Goal: Information Seeking & Learning: Check status

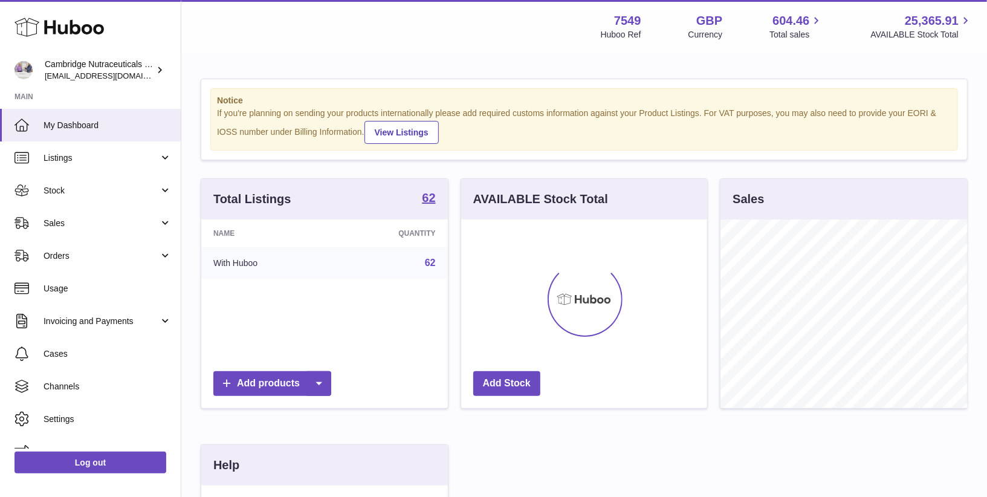
scroll to position [188, 247]
click at [90, 187] on span "Stock" at bounding box center [101, 190] width 115 height 11
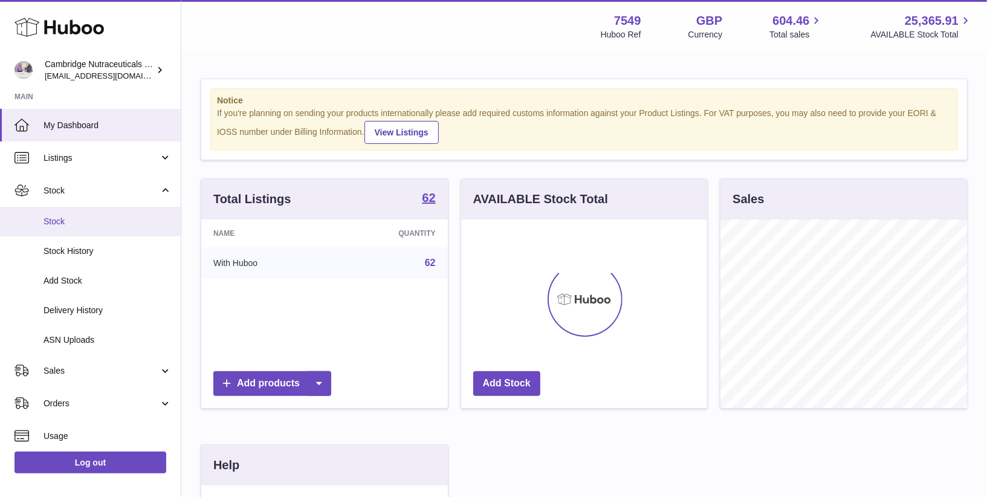
click at [75, 224] on span "Stock" at bounding box center [108, 221] width 128 height 11
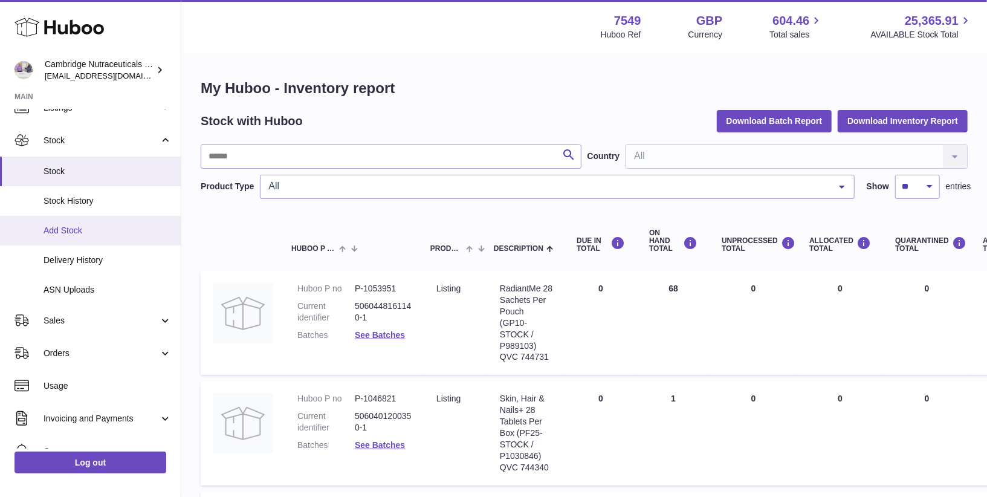
scroll to position [56, 0]
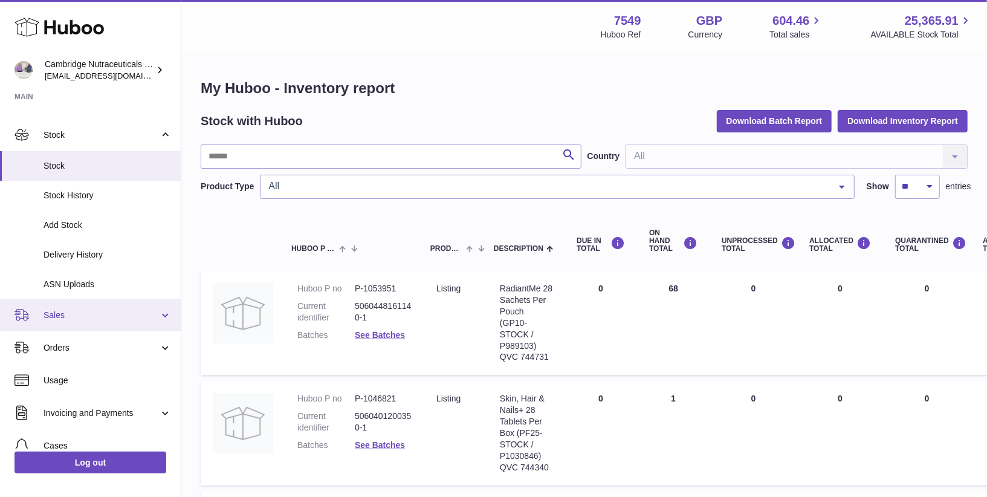
click at [53, 306] on link "Sales" at bounding box center [90, 315] width 181 height 33
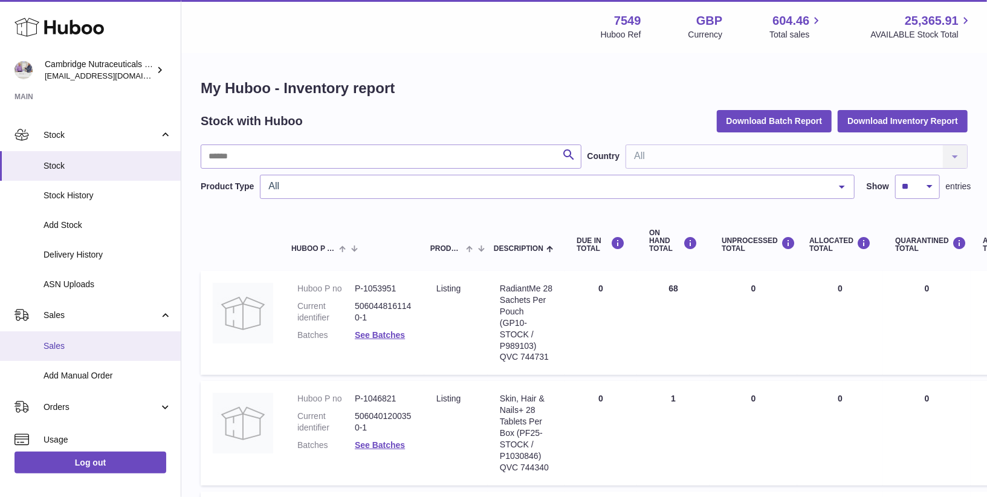
click at [50, 350] on span "Sales" at bounding box center [108, 345] width 128 height 11
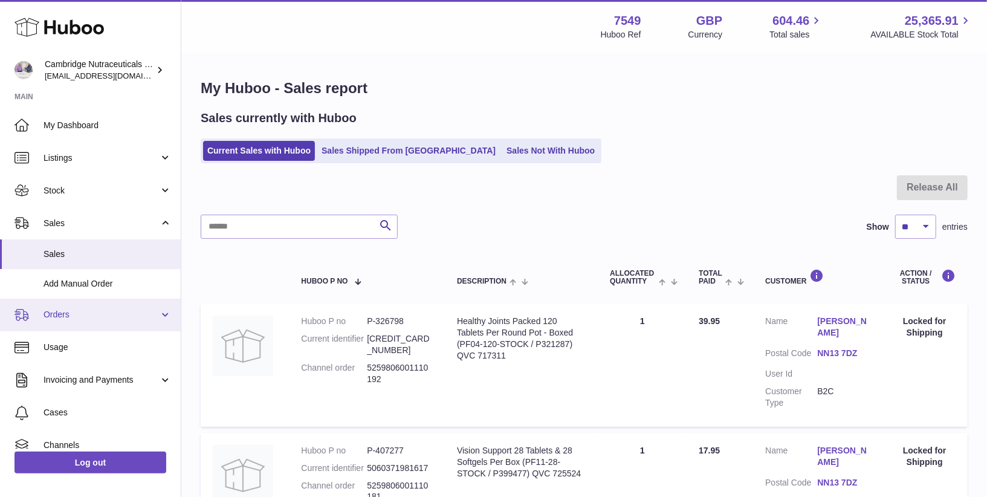
click at [77, 330] on link "Orders" at bounding box center [90, 315] width 181 height 33
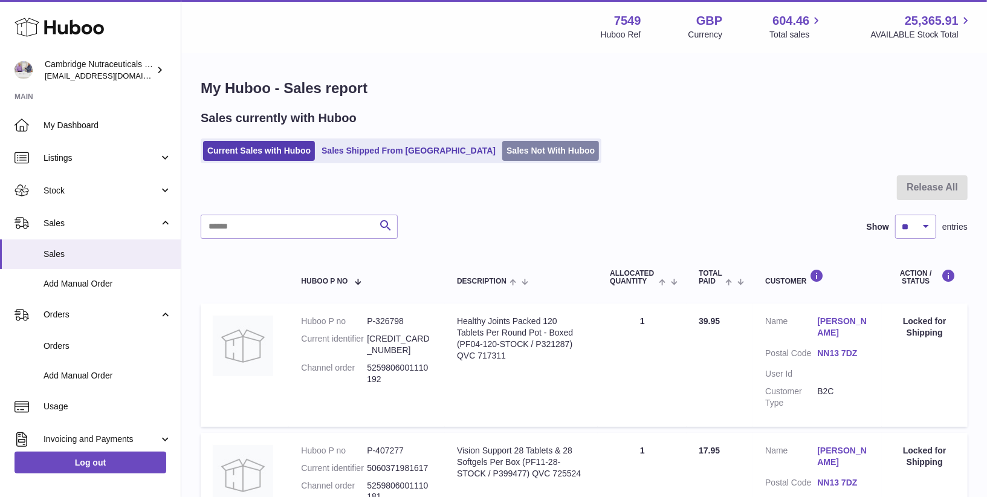
click at [502, 149] on link "Sales Not With Huboo" at bounding box center [550, 151] width 97 height 20
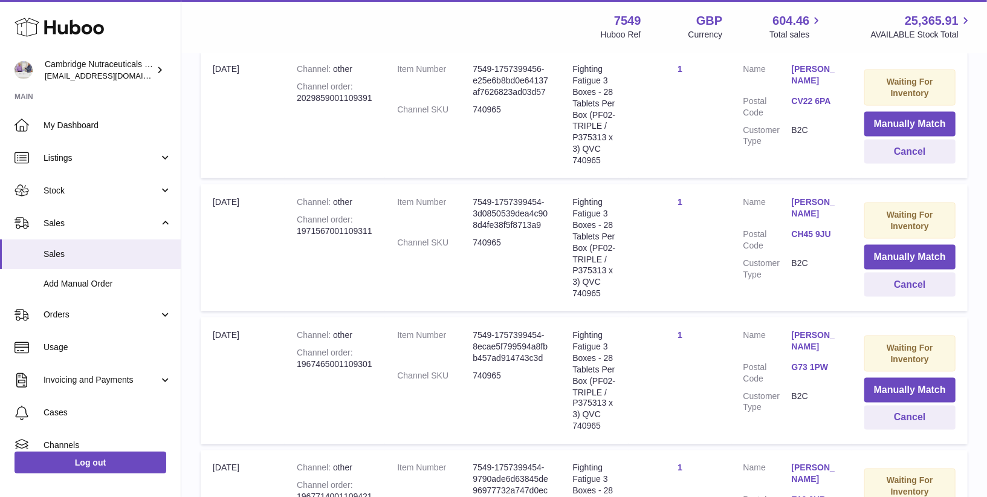
scroll to position [1283, 0]
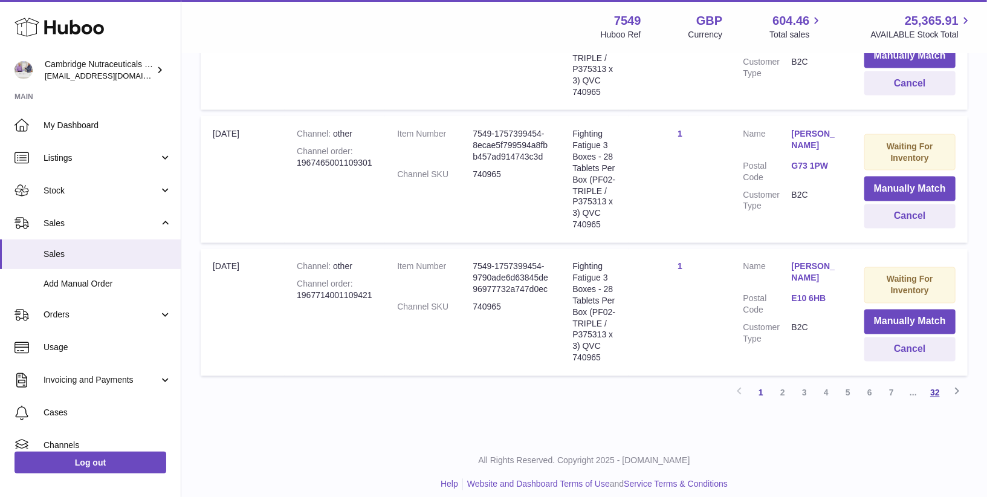
click at [934, 383] on link "32" at bounding box center [935, 393] width 22 height 22
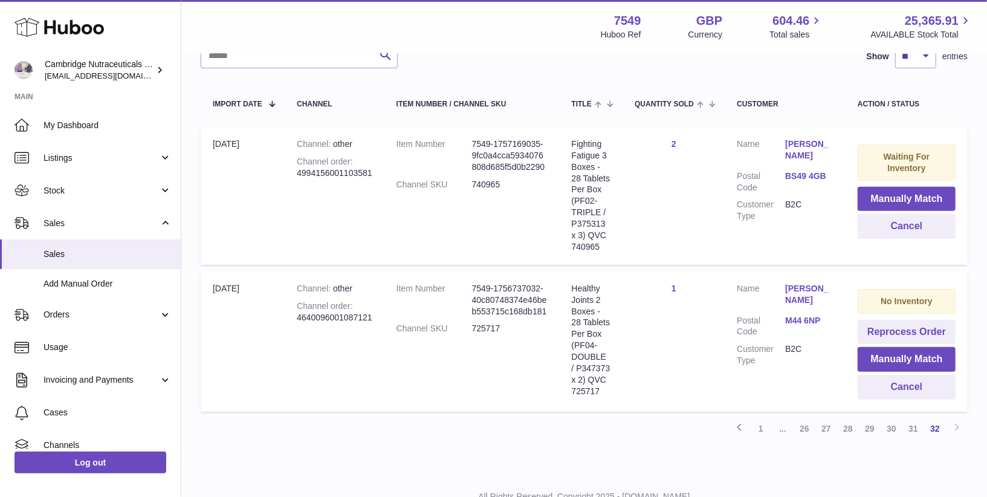
scroll to position [191, 0]
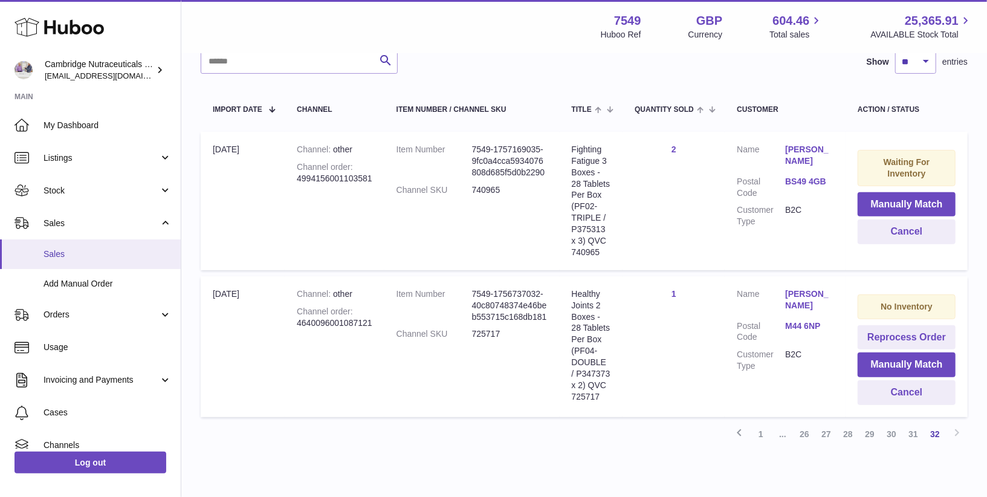
click at [66, 251] on span "Sales" at bounding box center [108, 253] width 128 height 11
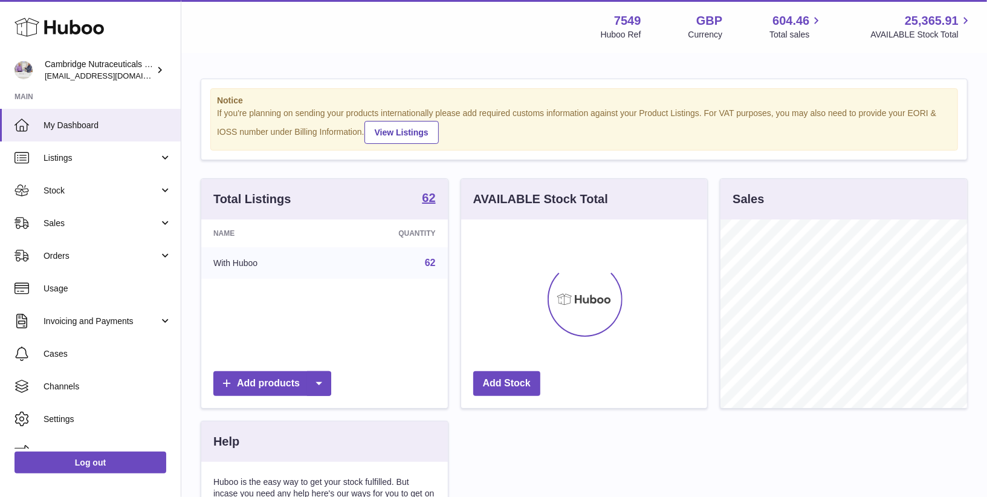
scroll to position [188, 247]
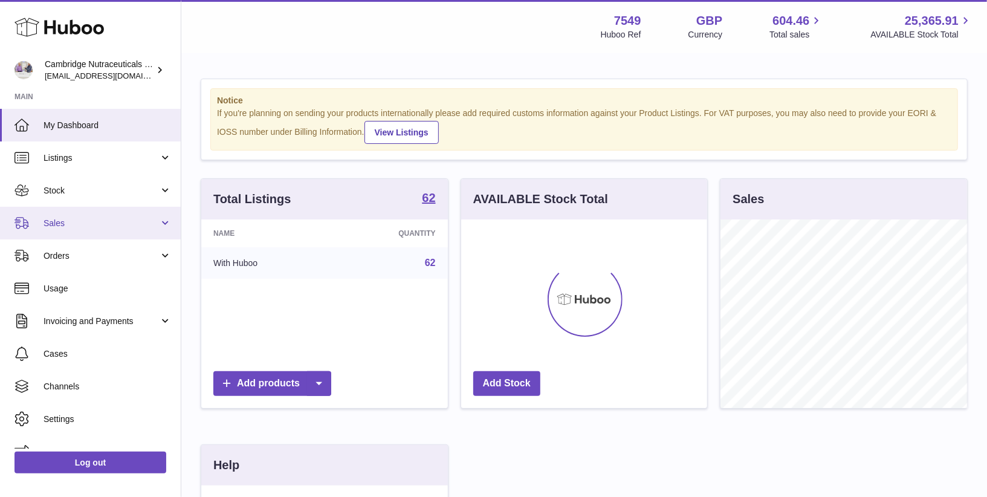
click at [65, 226] on span "Sales" at bounding box center [101, 223] width 115 height 11
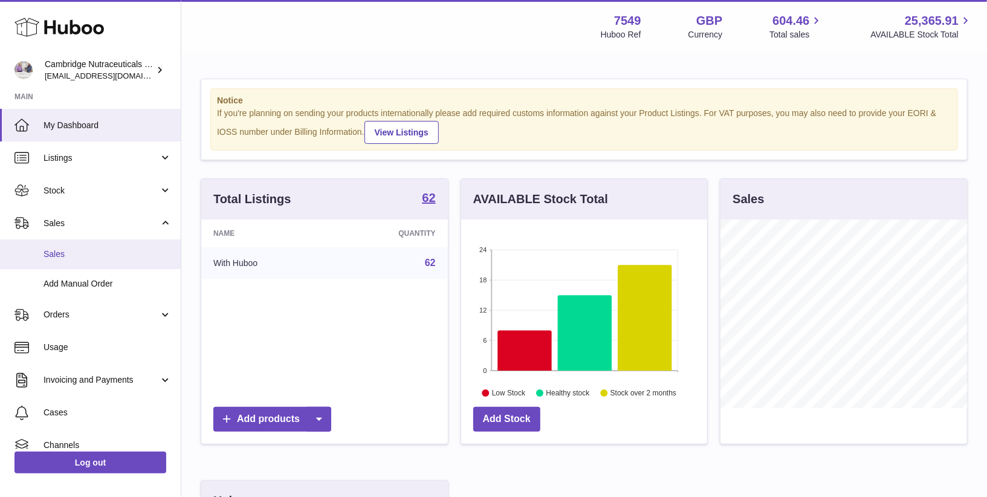
click at [62, 254] on span "Sales" at bounding box center [108, 253] width 128 height 11
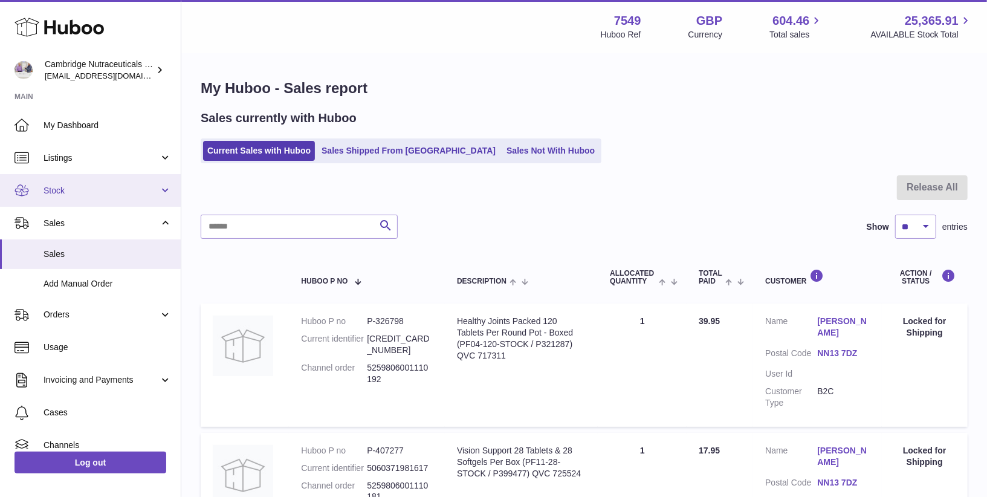
click at [55, 196] on span "Stock" at bounding box center [101, 190] width 115 height 11
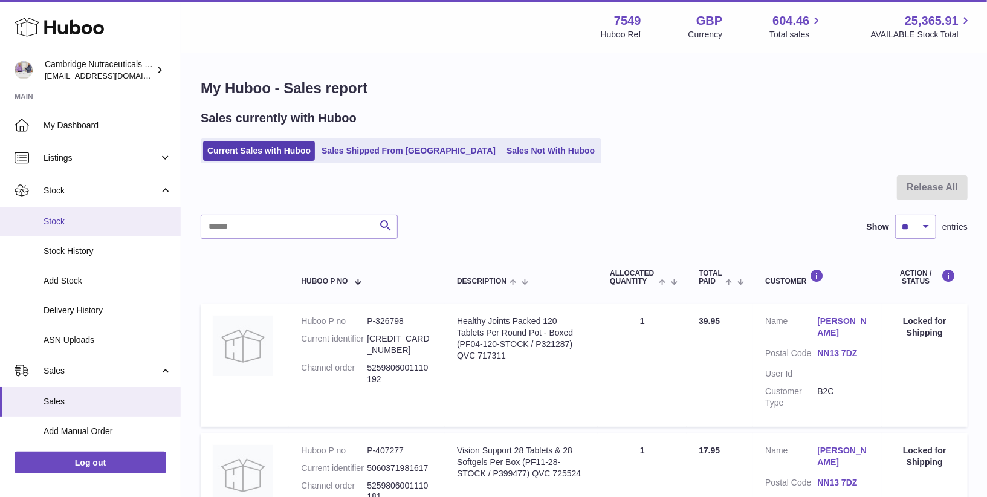
click at [54, 214] on link "Stock" at bounding box center [90, 222] width 181 height 30
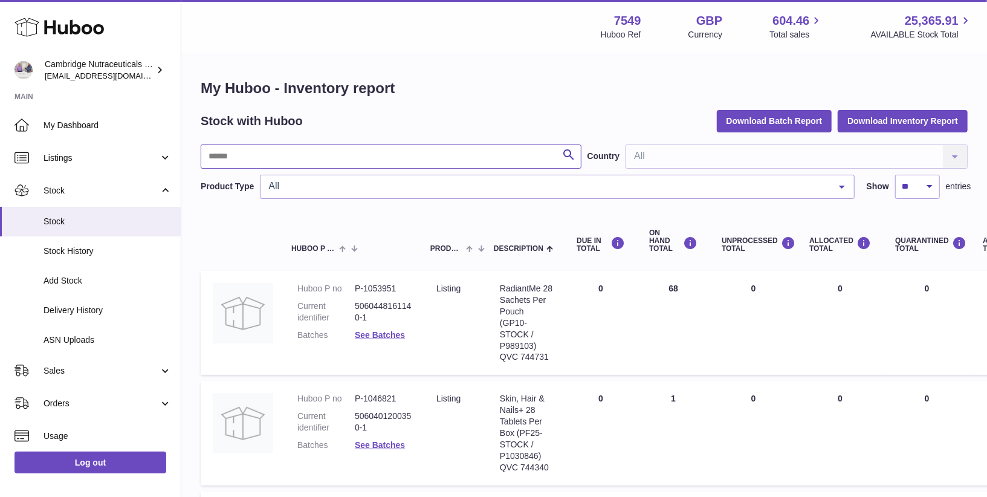
click at [335, 164] on input "text" at bounding box center [391, 156] width 381 height 24
type input "*"
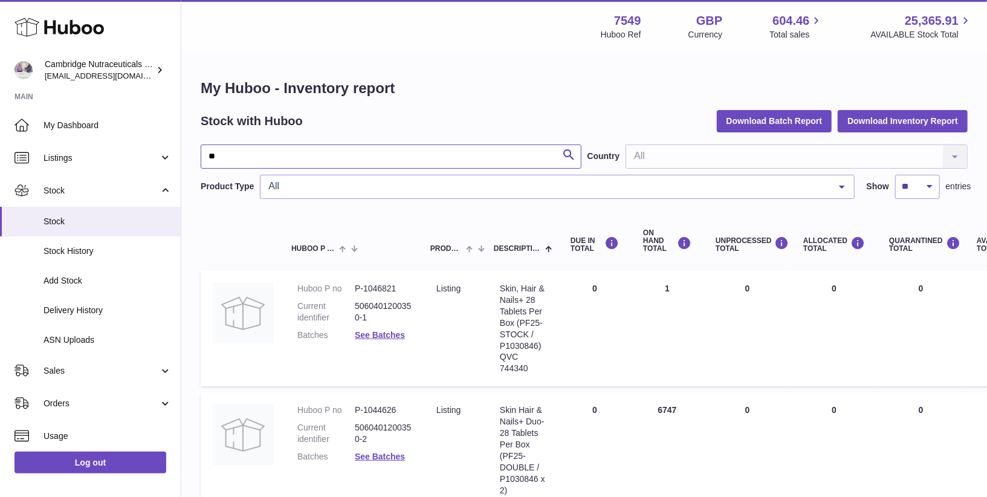
type input "**"
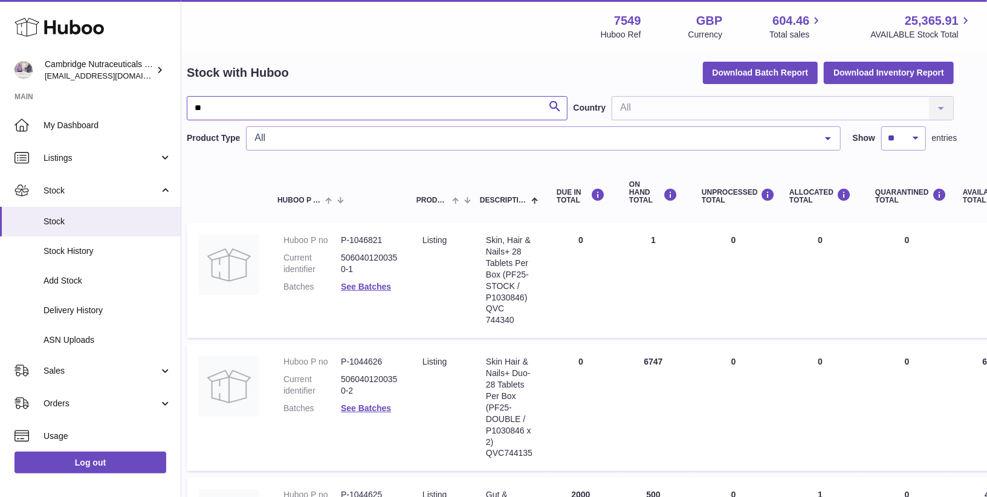
scroll to position [48, 0]
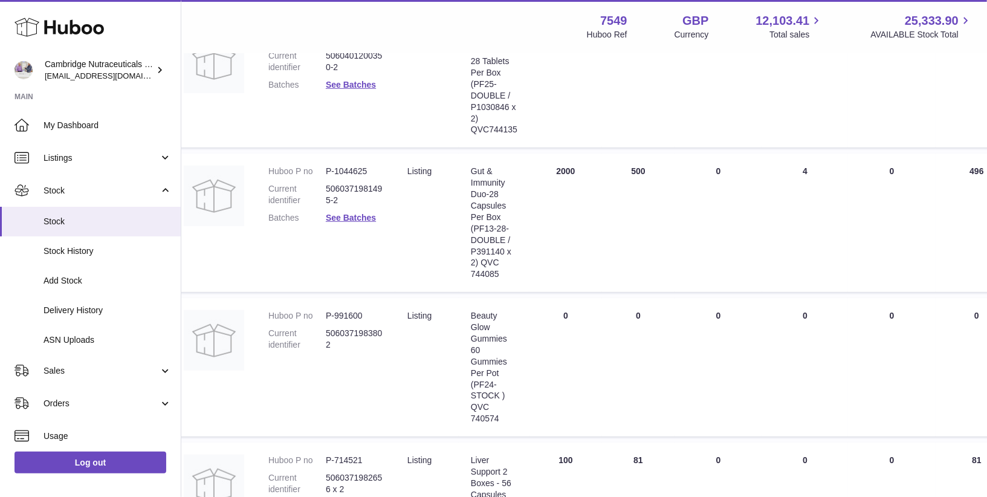
scroll to position [372, 0]
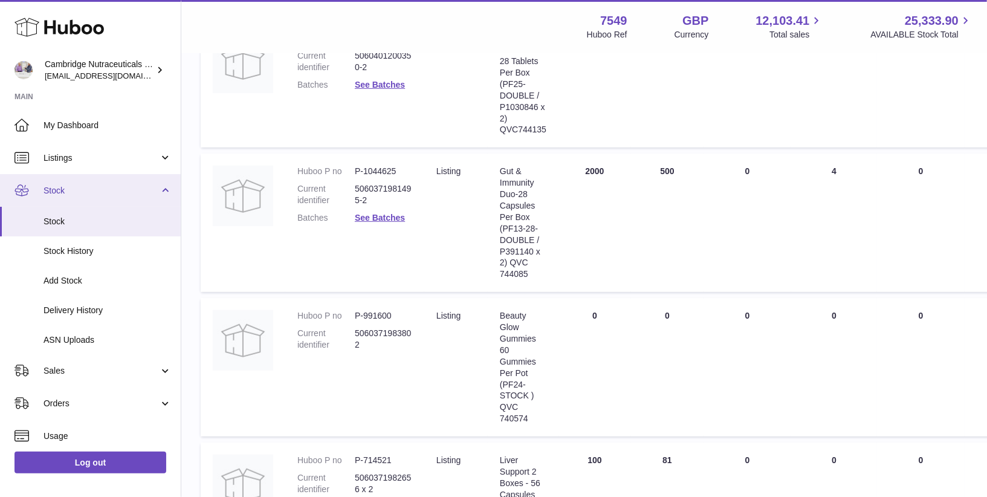
click at [91, 189] on span "Stock" at bounding box center [101, 190] width 115 height 11
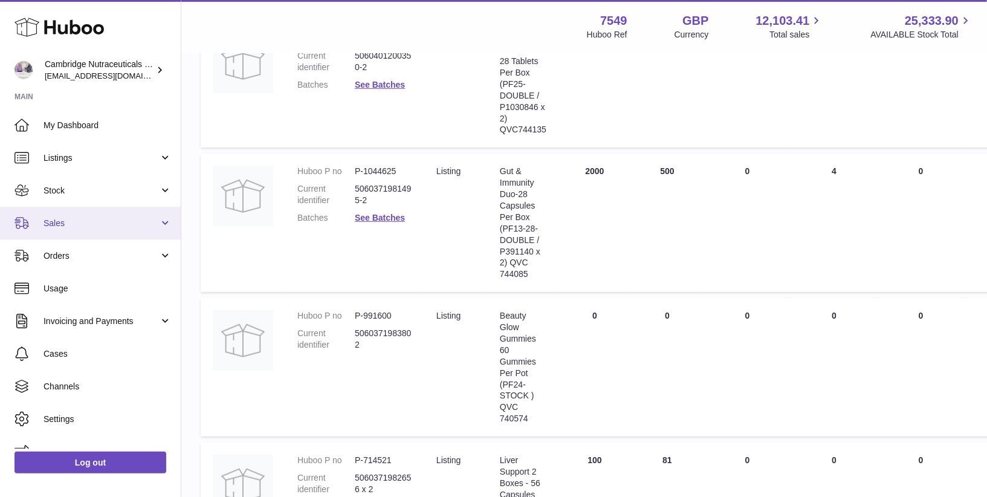
click at [62, 228] on link "Sales" at bounding box center [90, 223] width 181 height 33
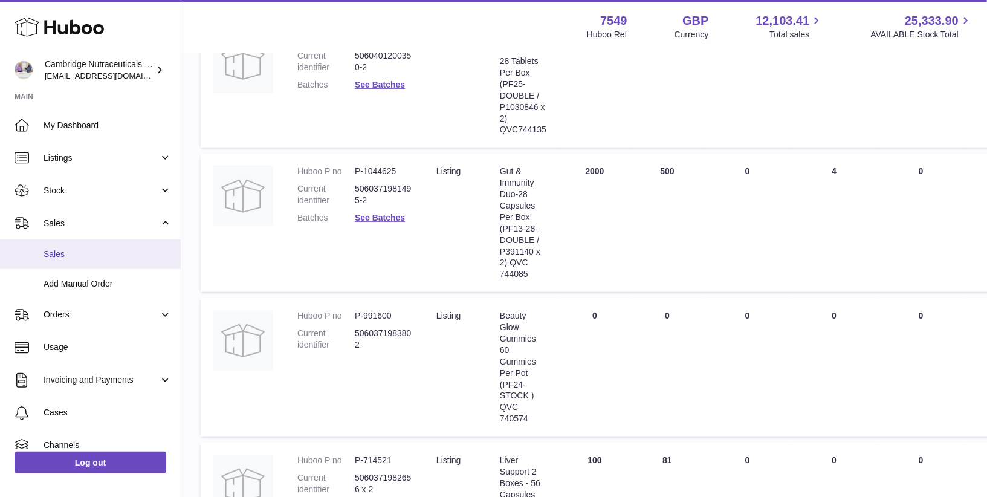
click at [57, 252] on span "Sales" at bounding box center [108, 253] width 128 height 11
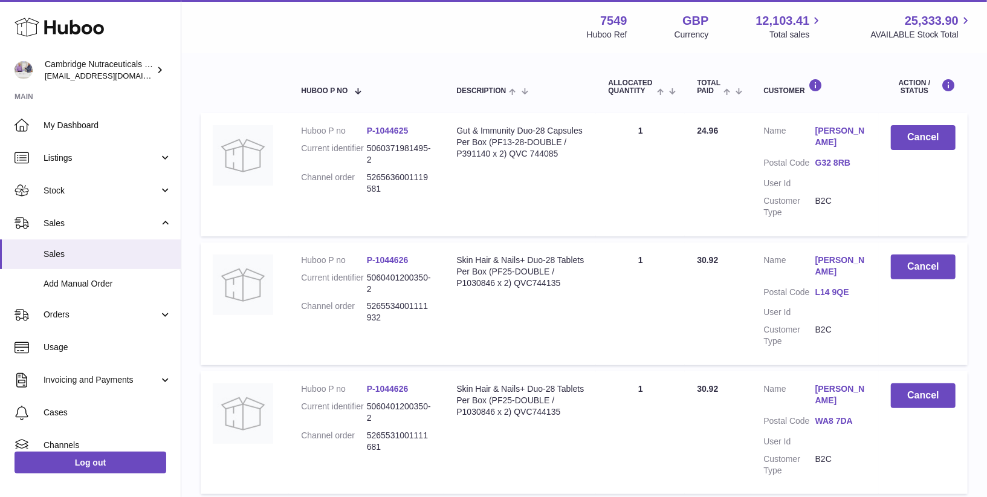
scroll to position [194, 0]
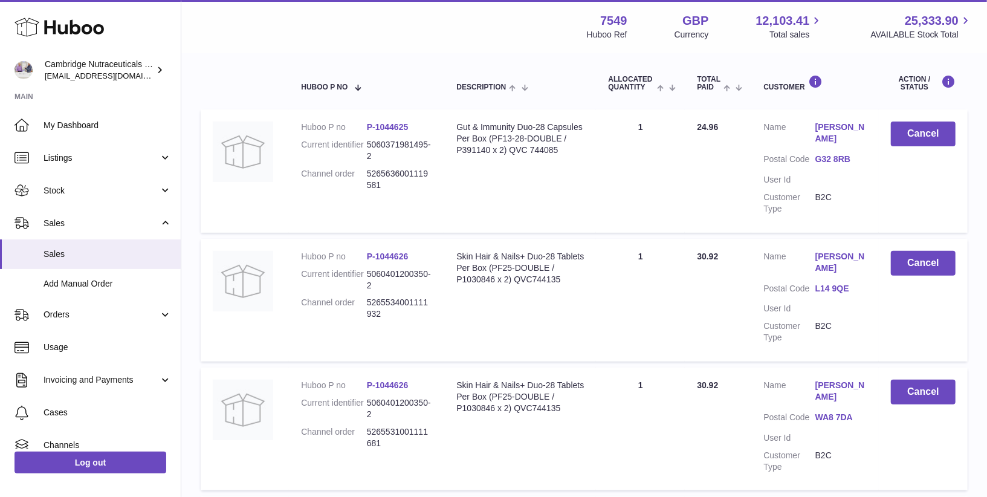
click at [551, 404] on div "Skin Hair & Nails+ Duo-28 Tablets Per Box (PF25-DOUBLE / P1030846 x 2) QVC744135" at bounding box center [520, 397] width 128 height 34
click at [547, 409] on div "Skin Hair & Nails+ Duo-28 Tablets Per Box (PF25-DOUBLE / P1030846 x 2) QVC744135" at bounding box center [520, 397] width 128 height 34
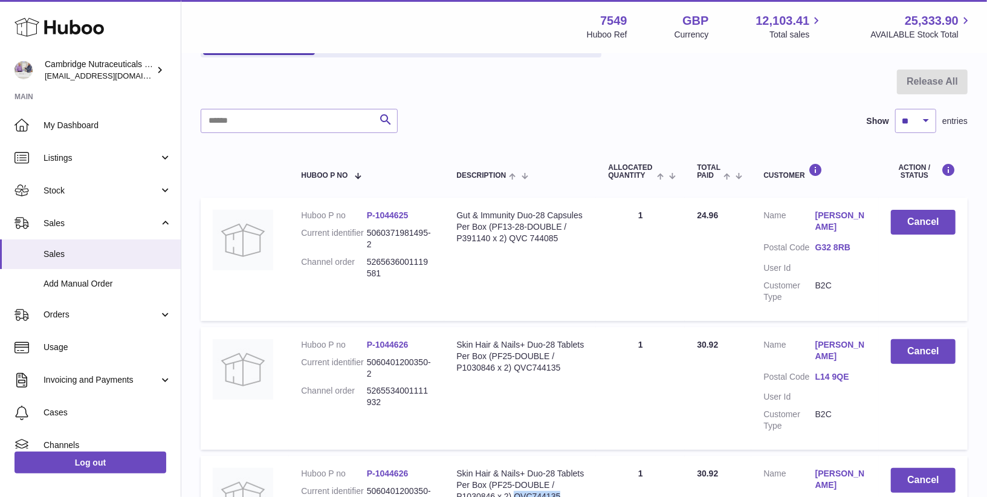
scroll to position [0, 0]
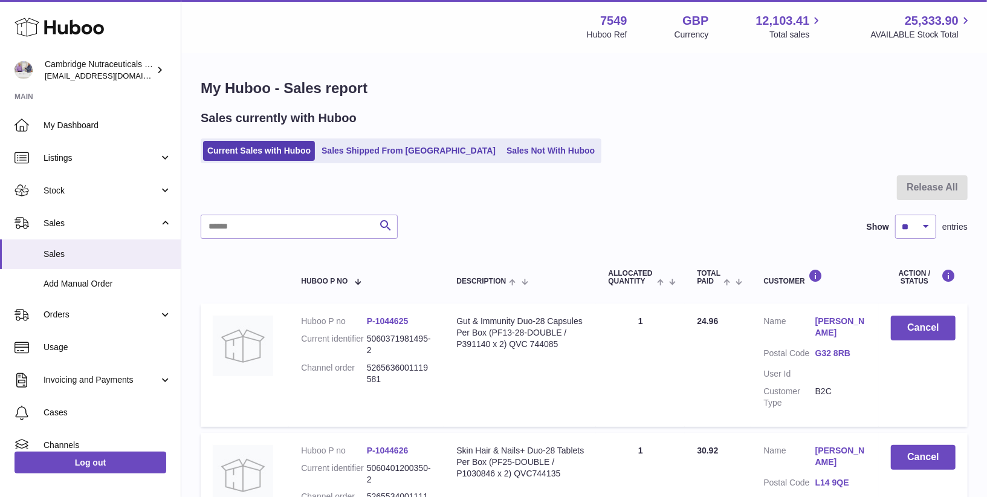
copy div "QVC744135"
click at [319, 215] on input "text" at bounding box center [299, 227] width 197 height 24
paste input "*********"
type input "*********"
click at [259, 222] on input "*********" at bounding box center [299, 227] width 197 height 24
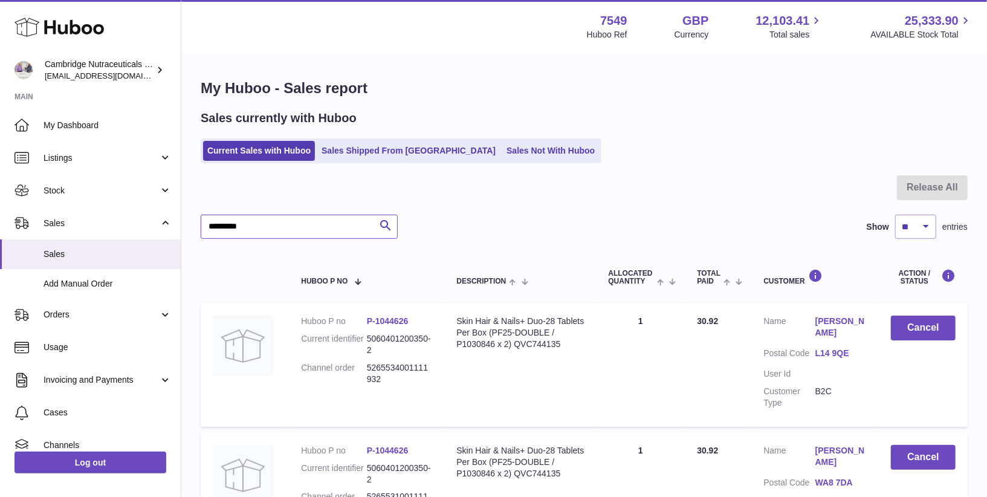
click at [259, 222] on input "*********" at bounding box center [299, 227] width 197 height 24
click at [578, 206] on div at bounding box center [584, 194] width 767 height 39
click at [909, 232] on select "** ** ** ***" at bounding box center [915, 227] width 41 height 24
select select "***"
click at [895, 215] on select "** ** ** ***" at bounding box center [915, 227] width 41 height 24
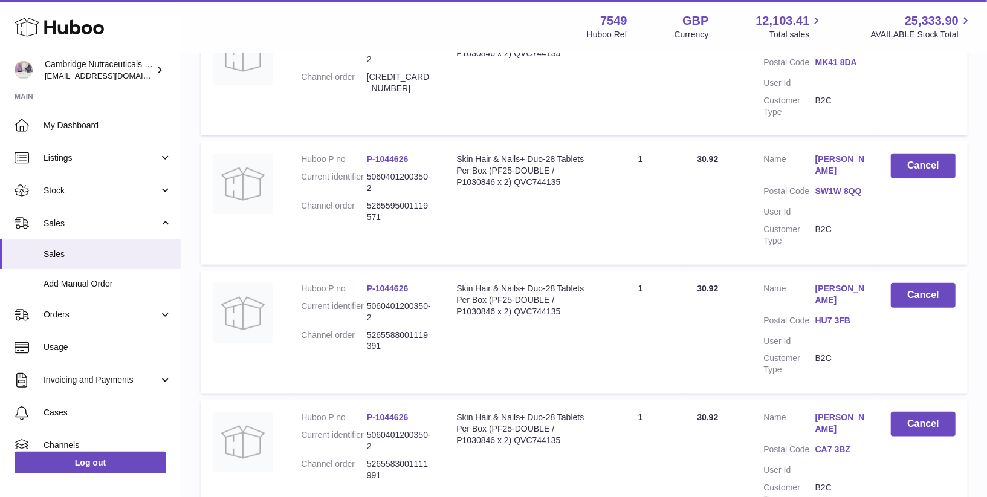
scroll to position [12637, 0]
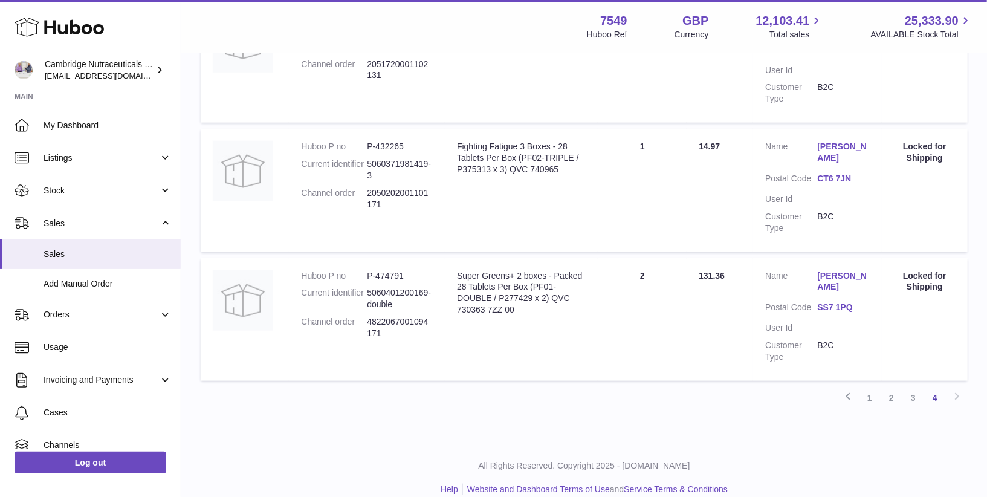
scroll to position [824, 0]
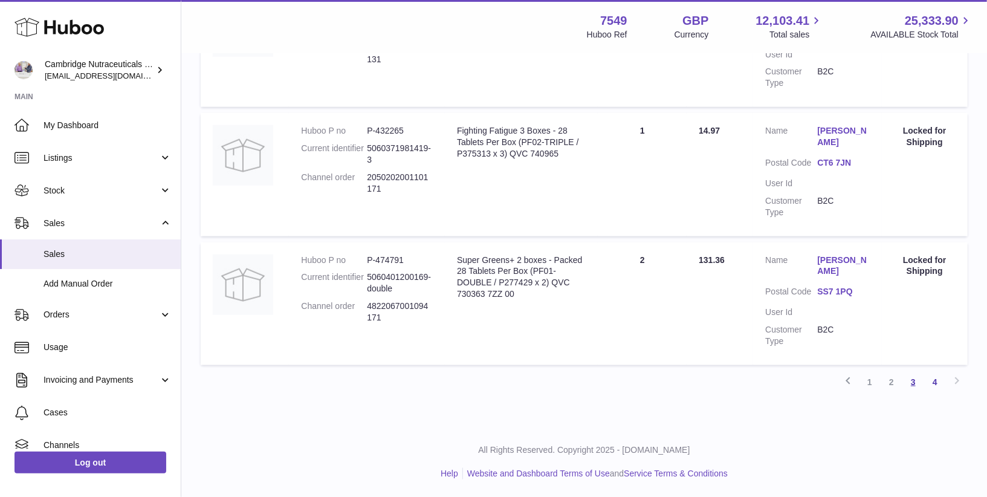
click at [915, 381] on link "3" at bounding box center [913, 382] width 22 height 22
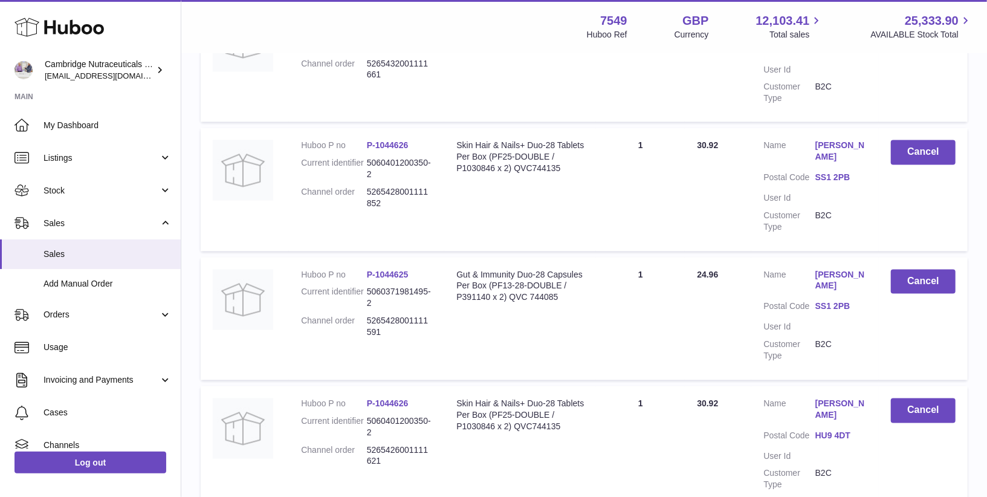
scroll to position [9638, 0]
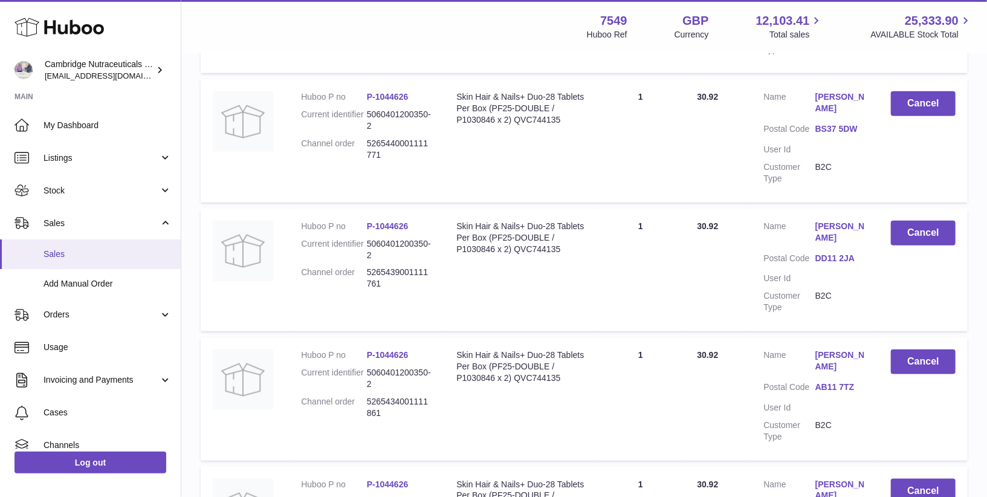
click at [76, 258] on span "Sales" at bounding box center [108, 253] width 128 height 11
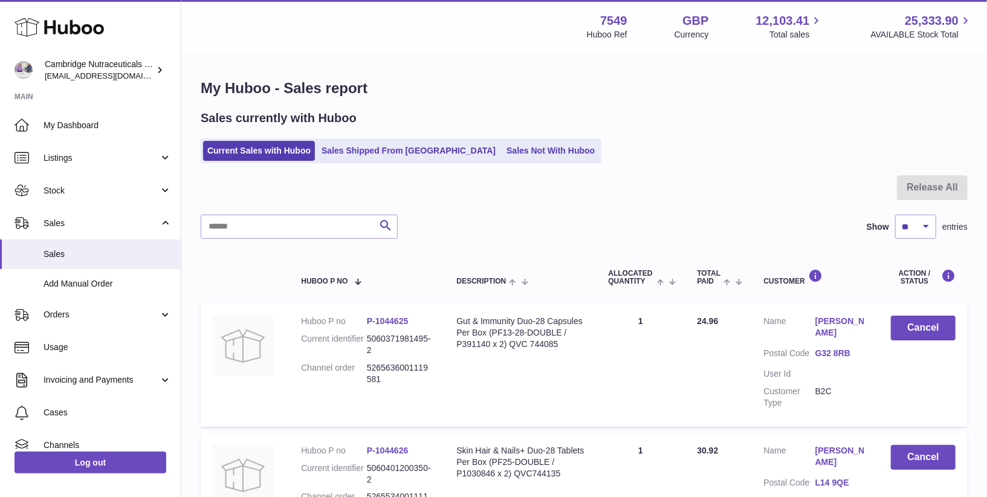
click at [60, 28] on use at bounding box center [59, 27] width 89 height 19
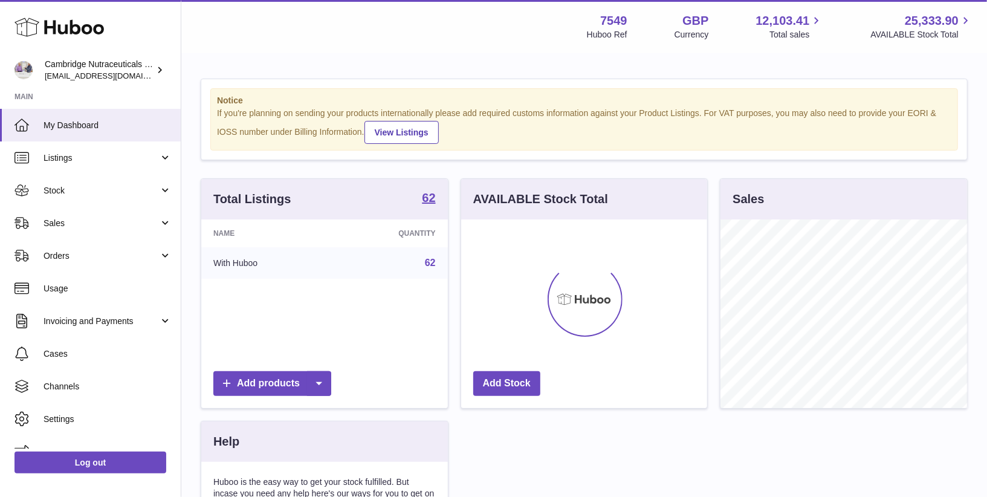
scroll to position [188, 247]
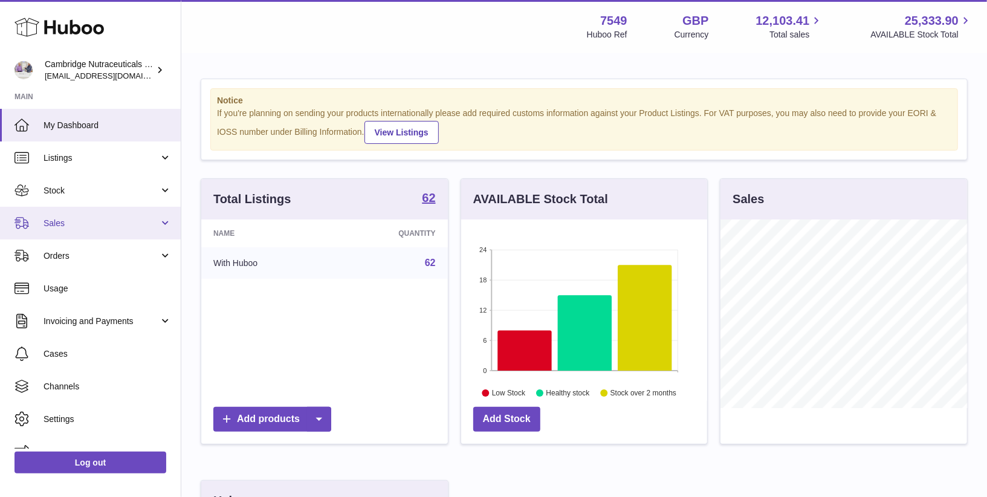
click at [56, 215] on link "Sales" at bounding box center [90, 223] width 181 height 33
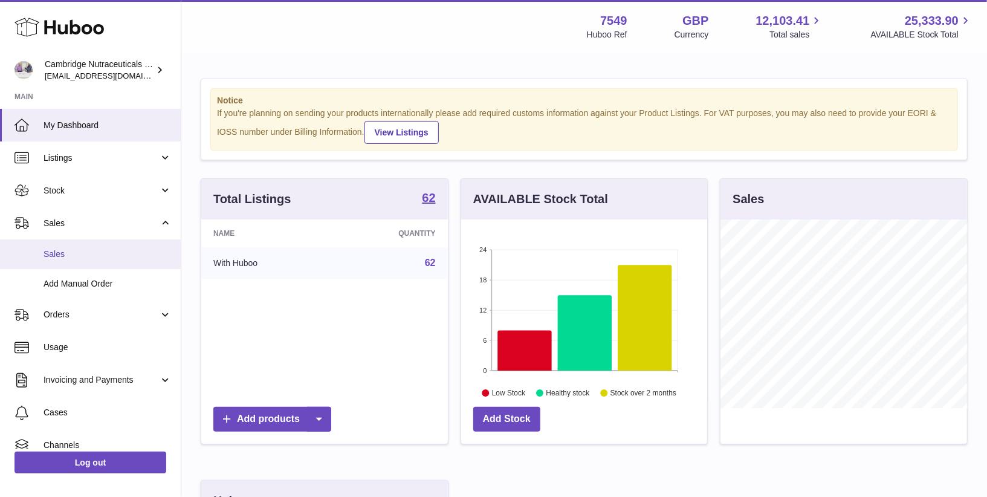
click at [56, 254] on span "Sales" at bounding box center [108, 253] width 128 height 11
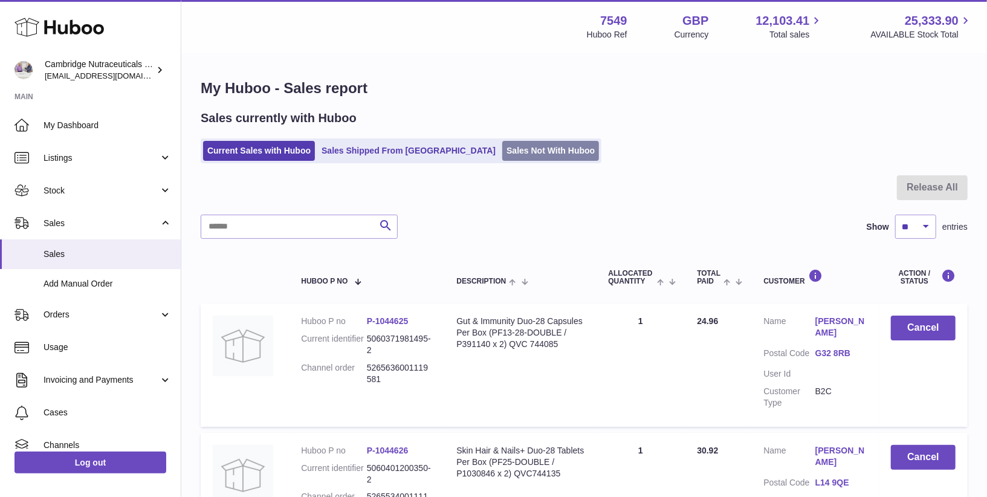
click at [502, 148] on link "Sales Not With Huboo" at bounding box center [550, 151] width 97 height 20
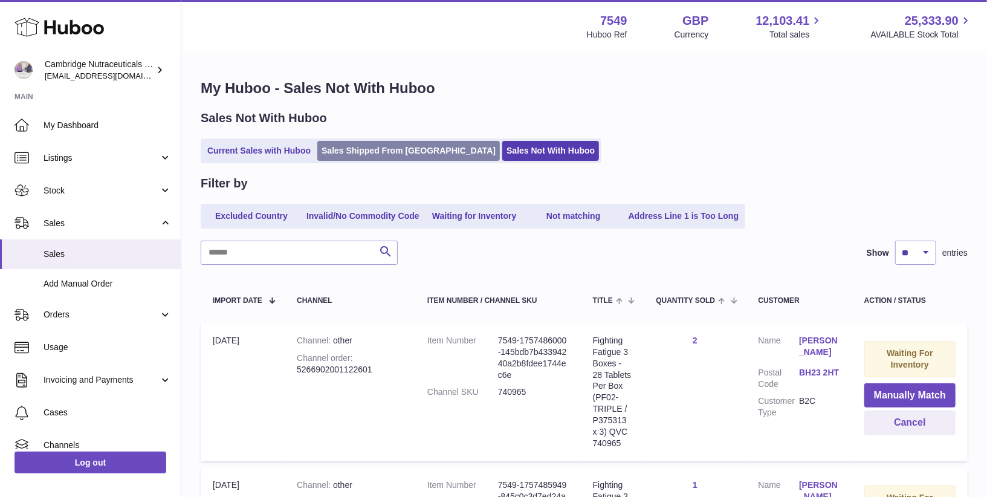
click at [377, 155] on link "Sales Shipped From [GEOGRAPHIC_DATA]" at bounding box center [408, 151] width 183 height 20
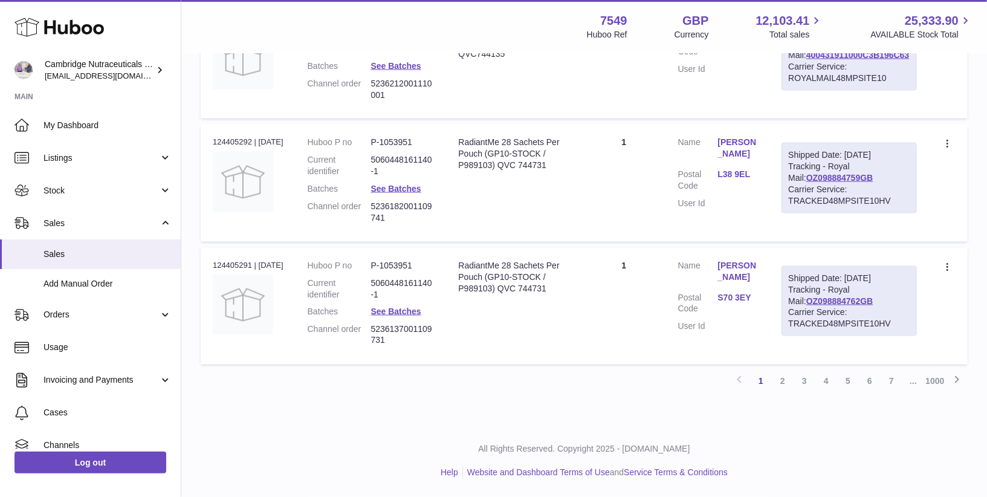
scroll to position [1135, 0]
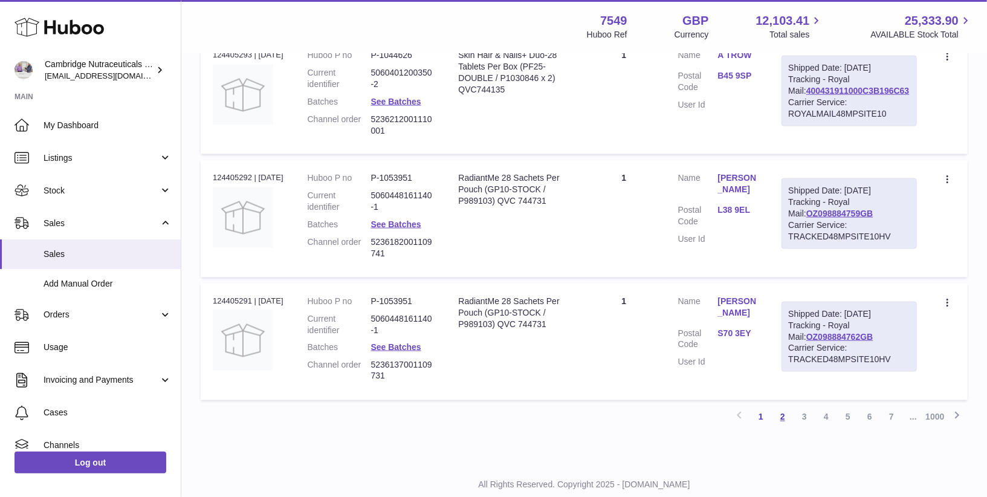
click at [782, 428] on link "2" at bounding box center [783, 417] width 22 height 22
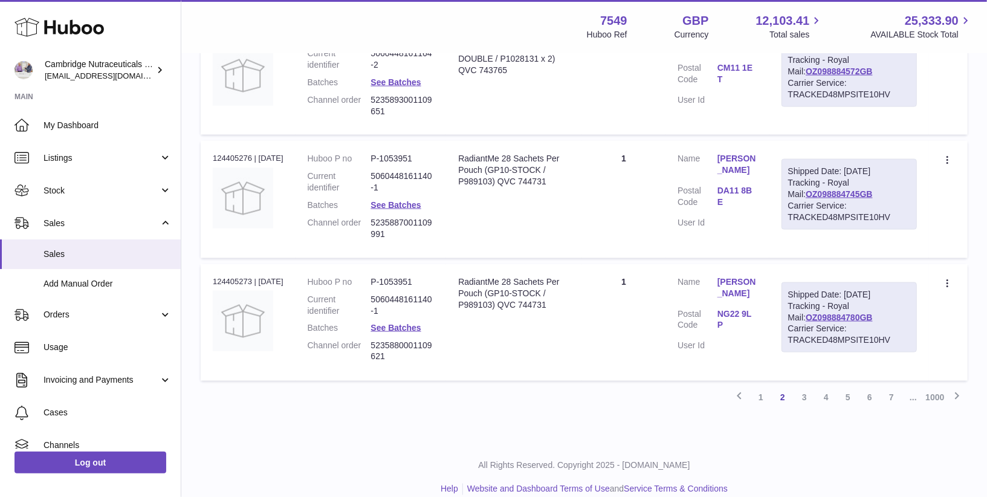
scroll to position [1130, 0]
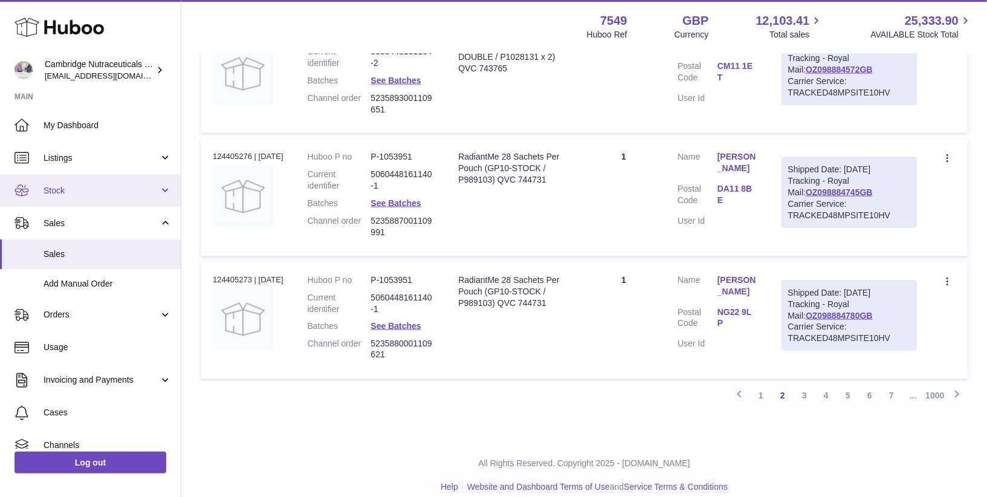
click at [66, 190] on span "Stock" at bounding box center [101, 190] width 115 height 11
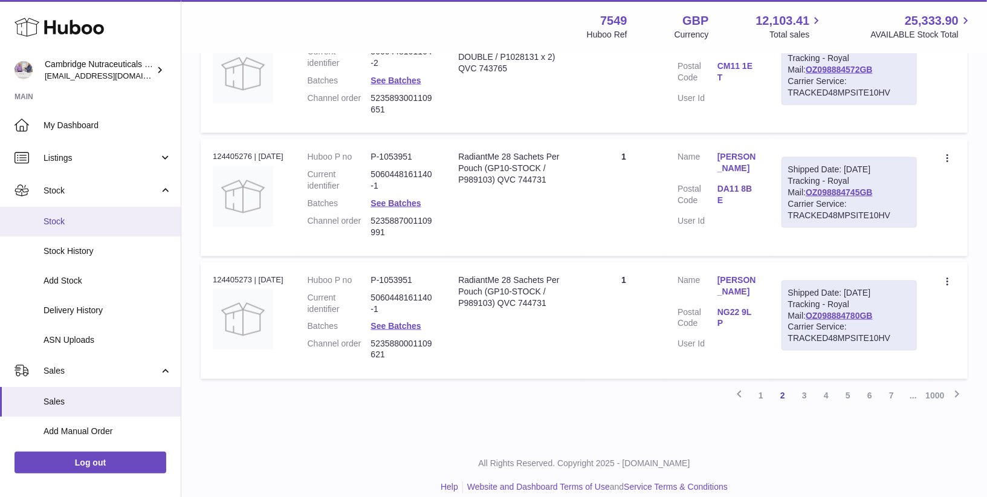
click at [59, 216] on span "Stock" at bounding box center [108, 221] width 128 height 11
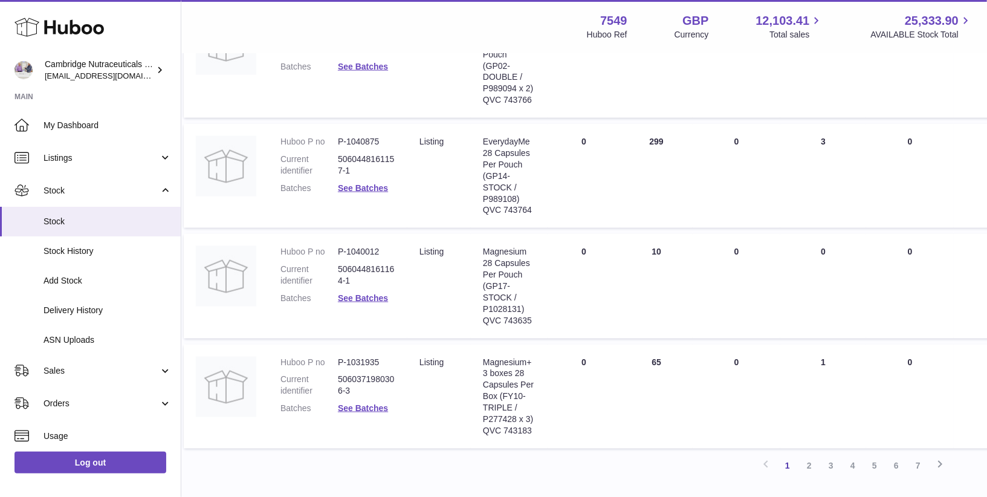
scroll to position [987, 0]
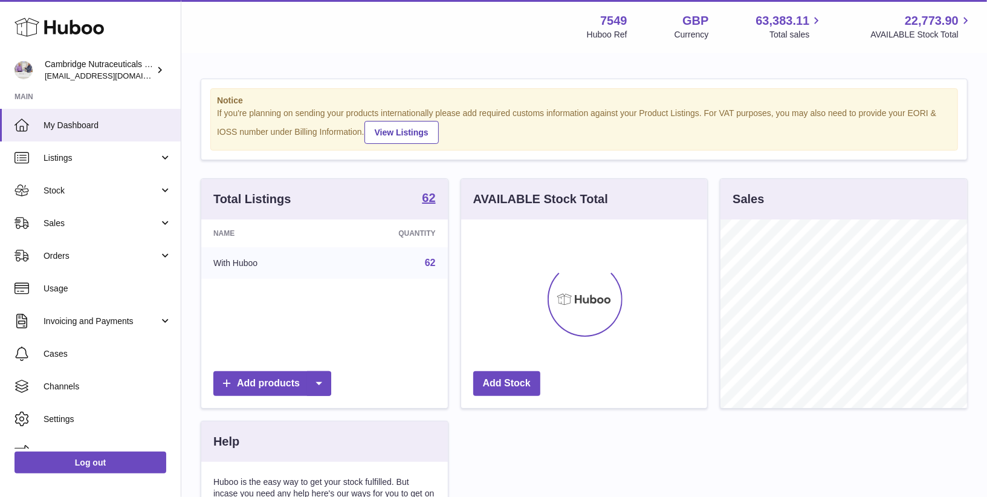
scroll to position [188, 247]
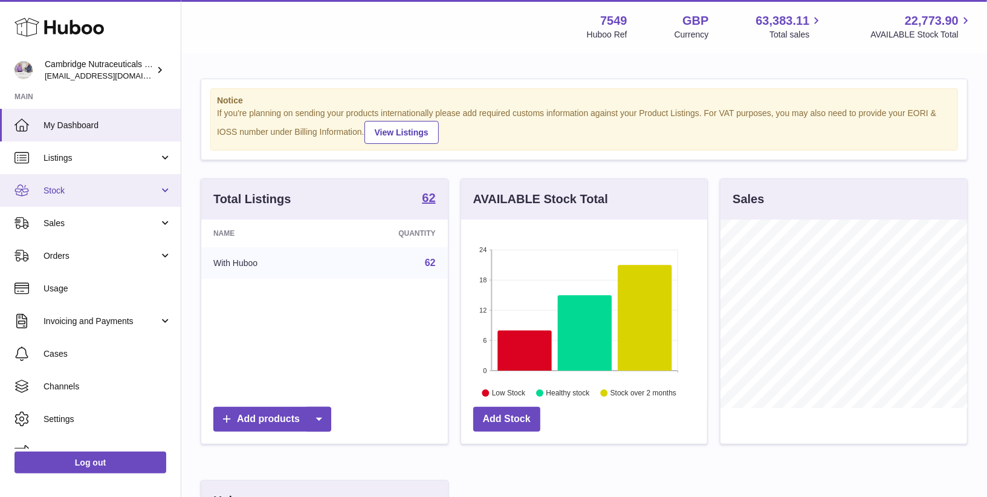
click at [55, 189] on span "Stock" at bounding box center [101, 190] width 115 height 11
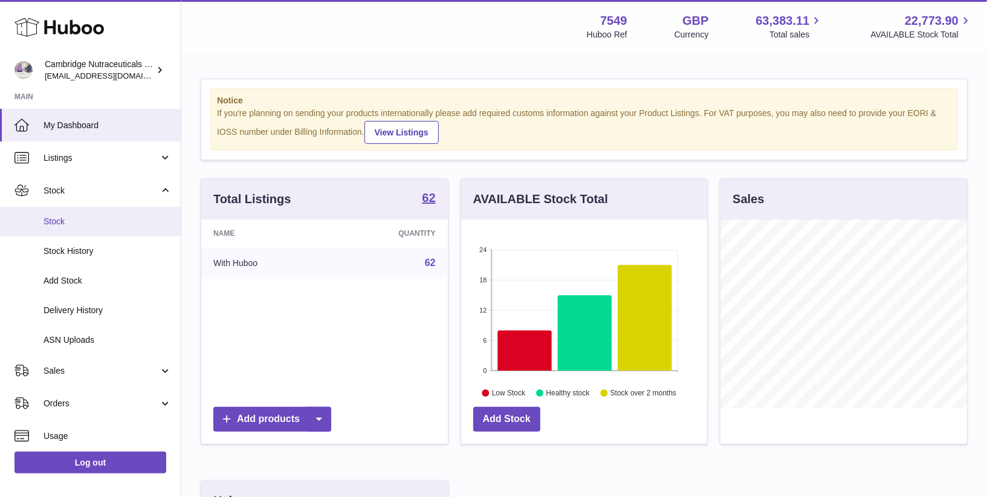
click at [51, 224] on span "Stock" at bounding box center [108, 221] width 128 height 11
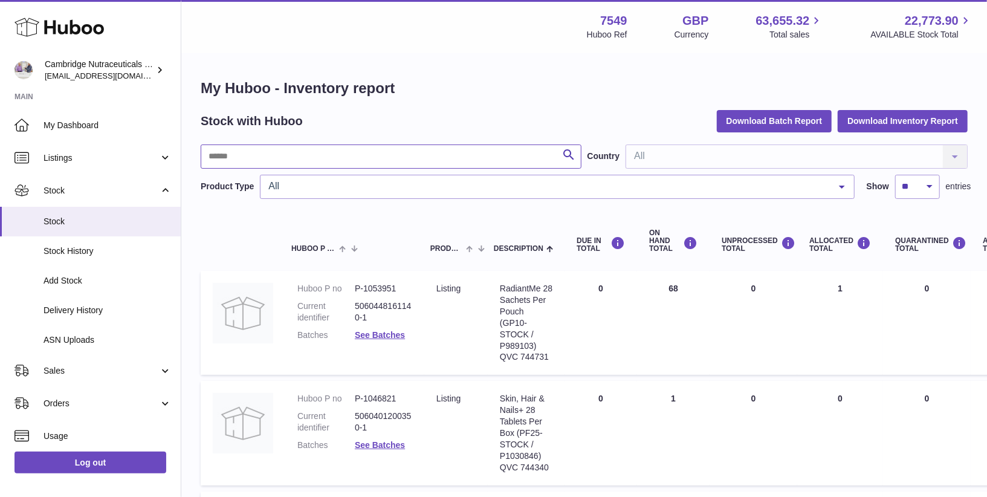
click at [228, 152] on input "text" at bounding box center [391, 156] width 381 height 24
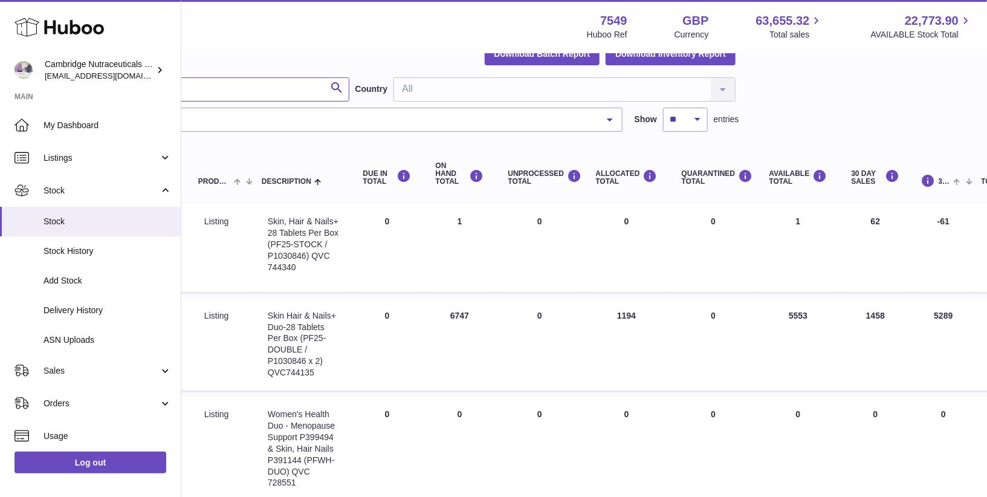
scroll to position [67, 355]
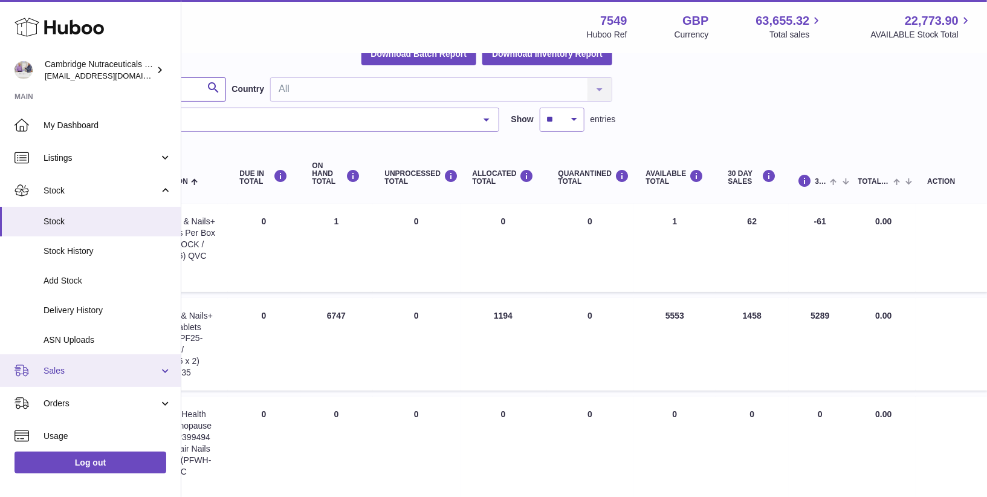
type input "****"
click at [53, 369] on span "Sales" at bounding box center [101, 370] width 115 height 11
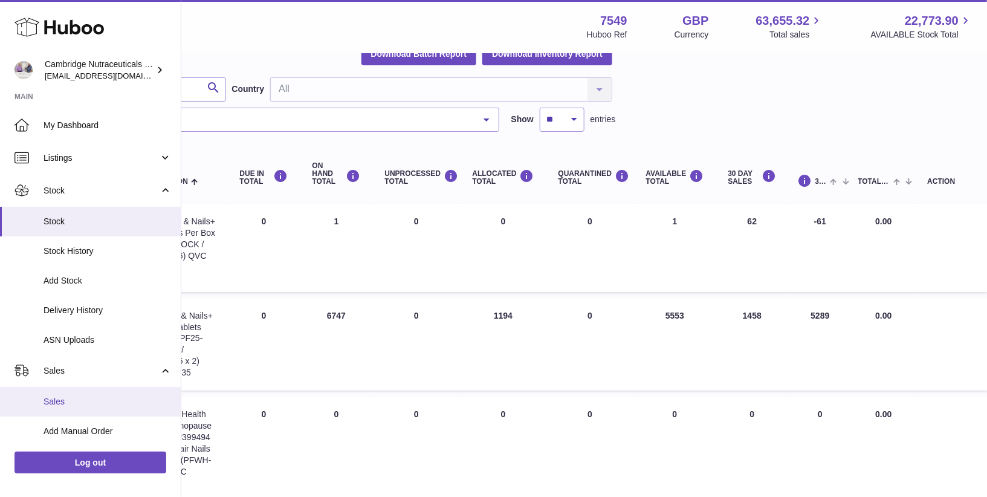
click at [54, 395] on link "Sales" at bounding box center [90, 402] width 181 height 30
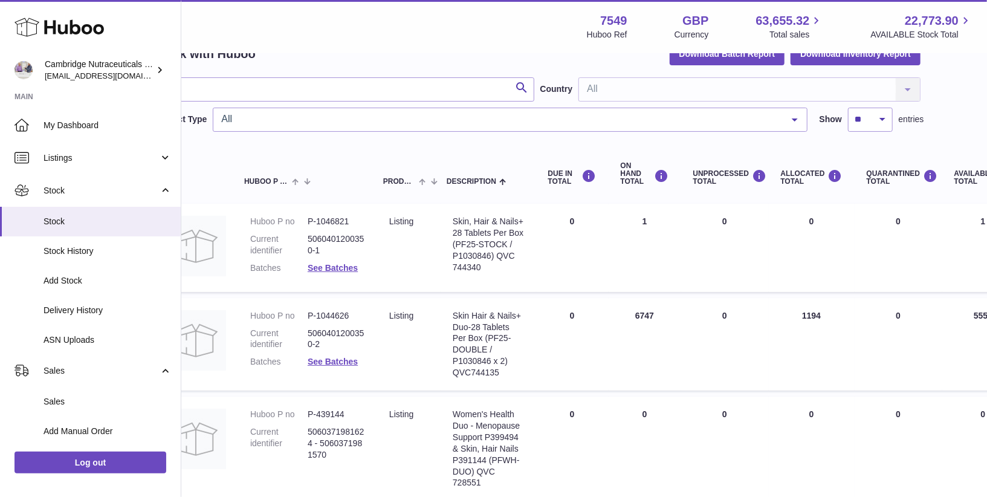
scroll to position [67, 0]
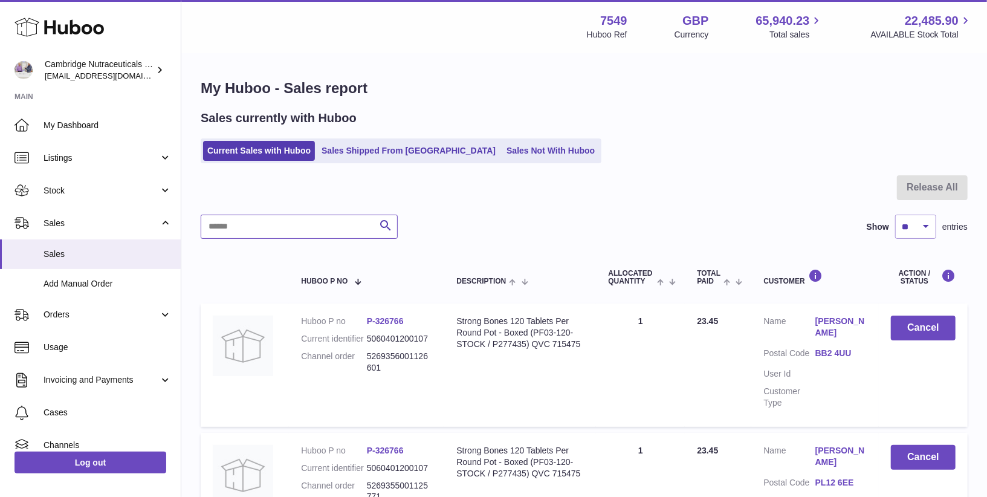
click at [246, 235] on input "text" at bounding box center [299, 227] width 197 height 24
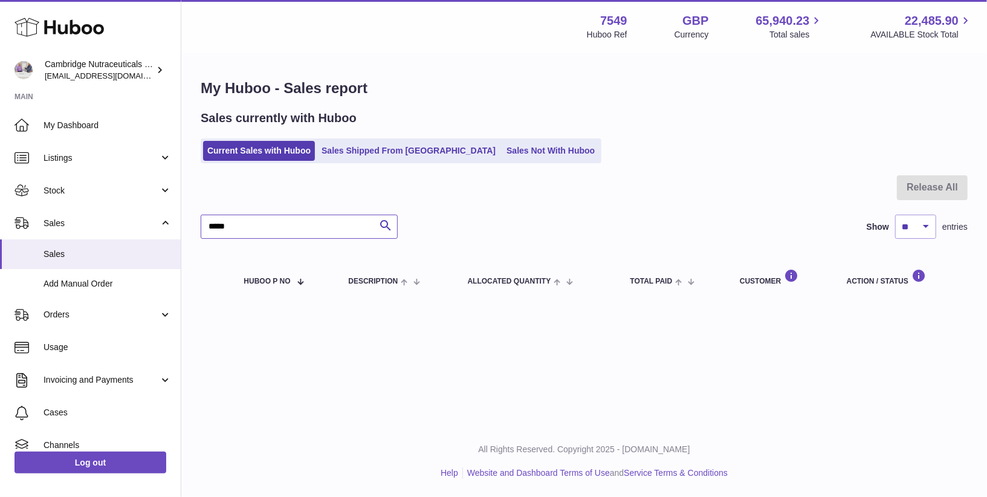
type input "******"
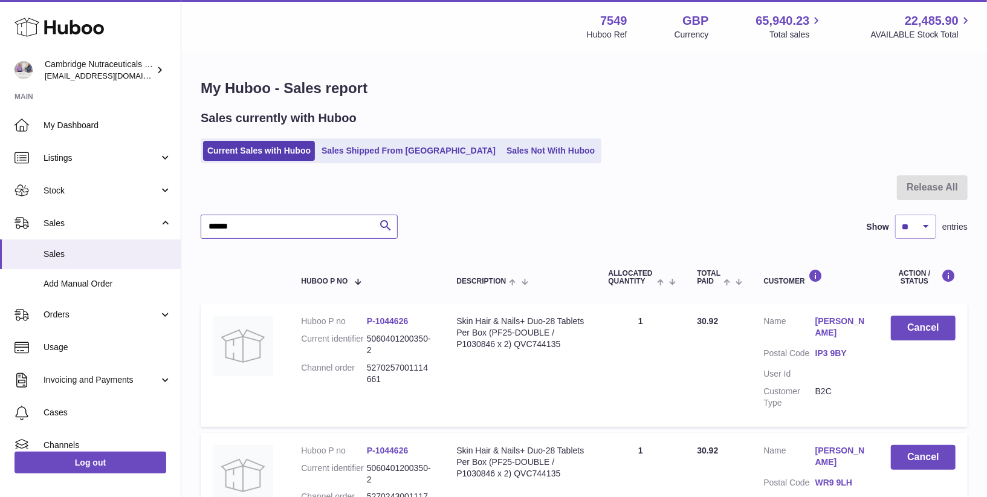
click at [264, 216] on input "******" at bounding box center [299, 227] width 197 height 24
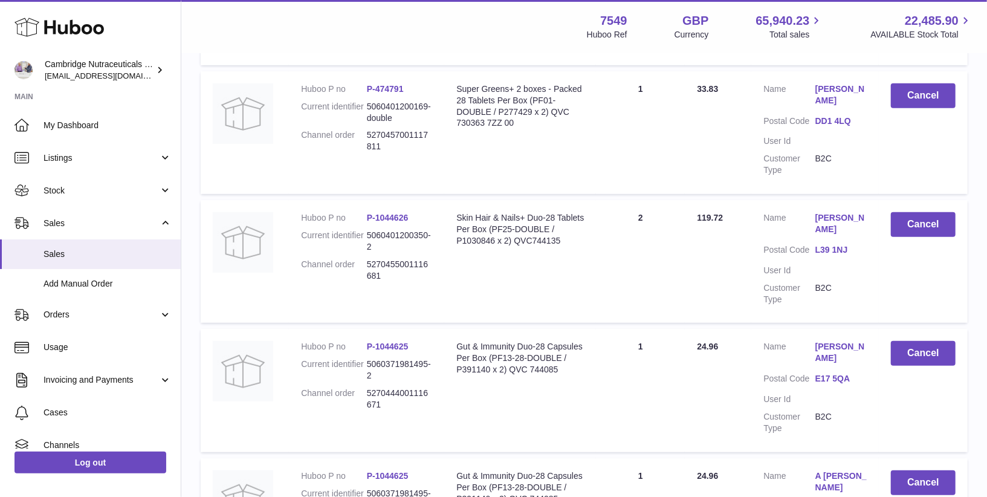
scroll to position [430, 0]
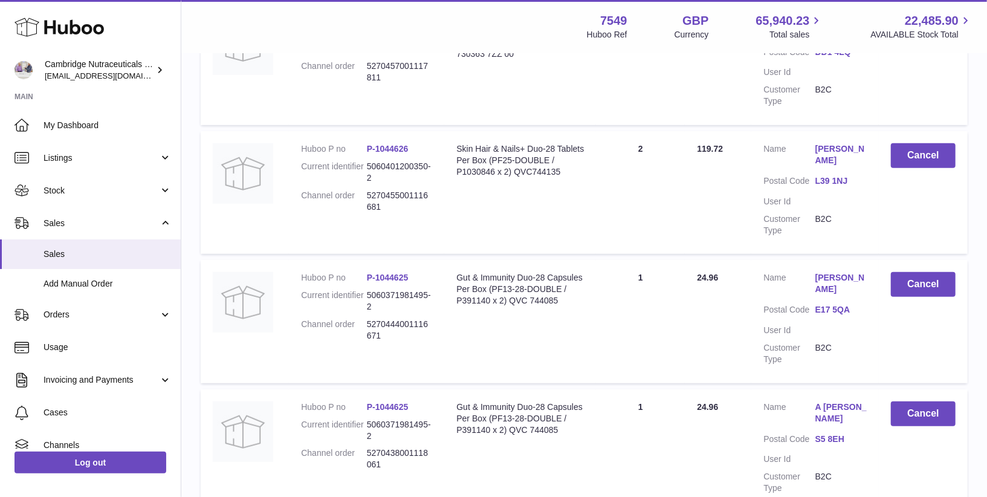
click at [544, 302] on div "Gut & Immunity Duo-28 Capsules Per Box (PF13-28-DOUBLE / P391140 x 2) QVC 744085" at bounding box center [520, 289] width 128 height 34
copy div "744085"
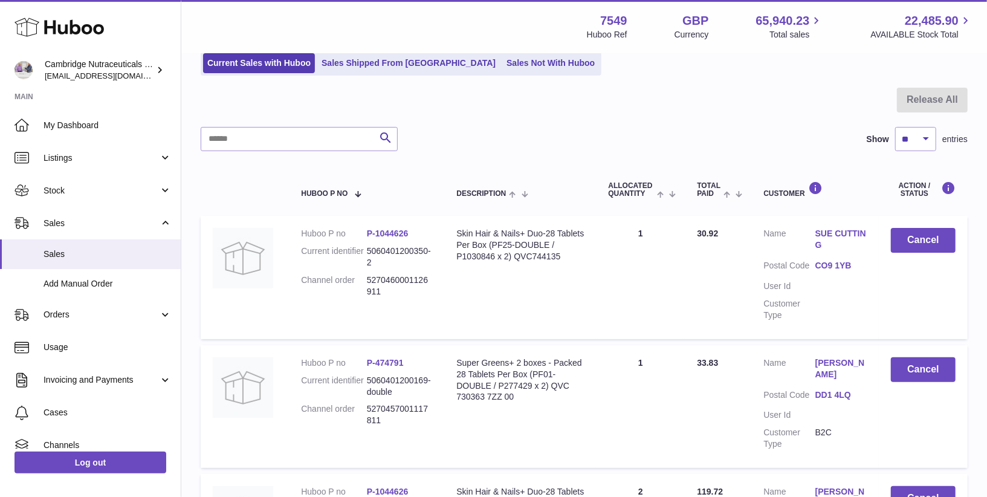
scroll to position [0, 0]
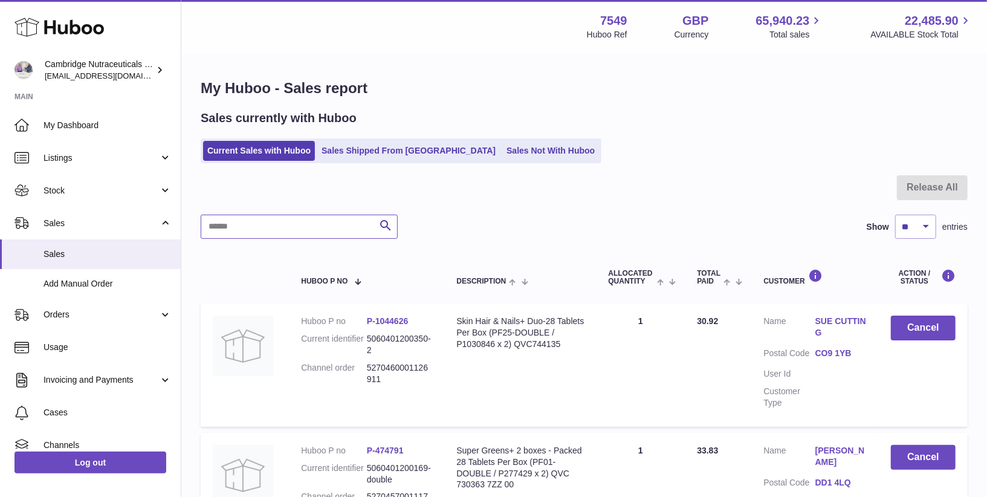
click at [290, 230] on input "text" at bounding box center [299, 227] width 197 height 24
paste input "******"
type input "******"
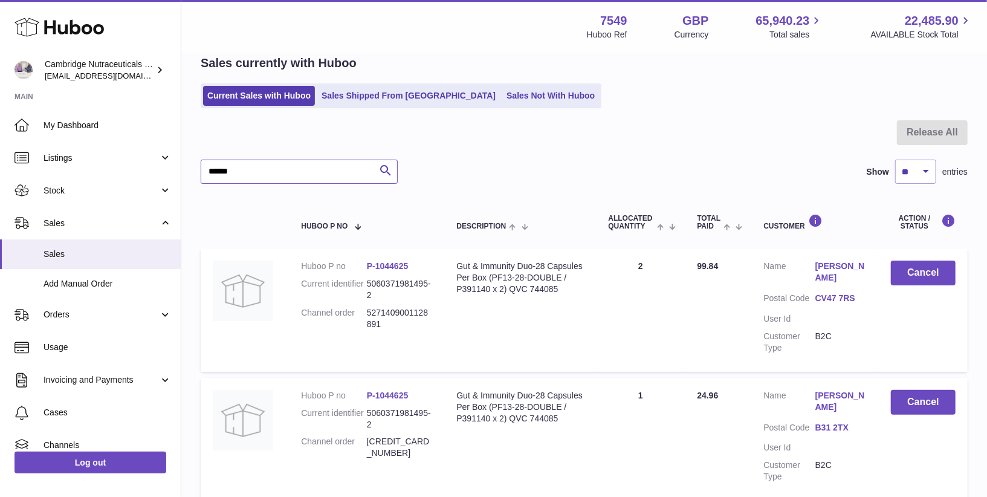
scroll to position [57, 0]
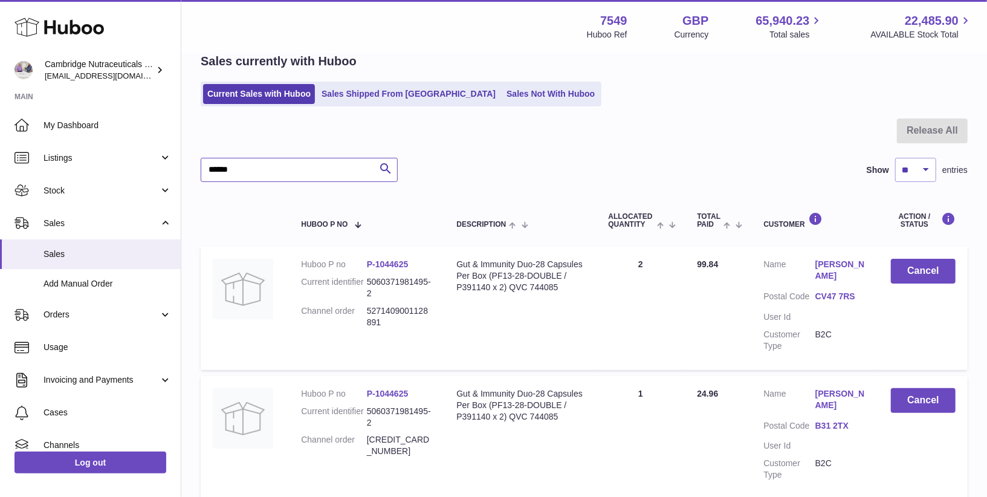
click at [302, 172] on input "******" at bounding box center [299, 170] width 197 height 24
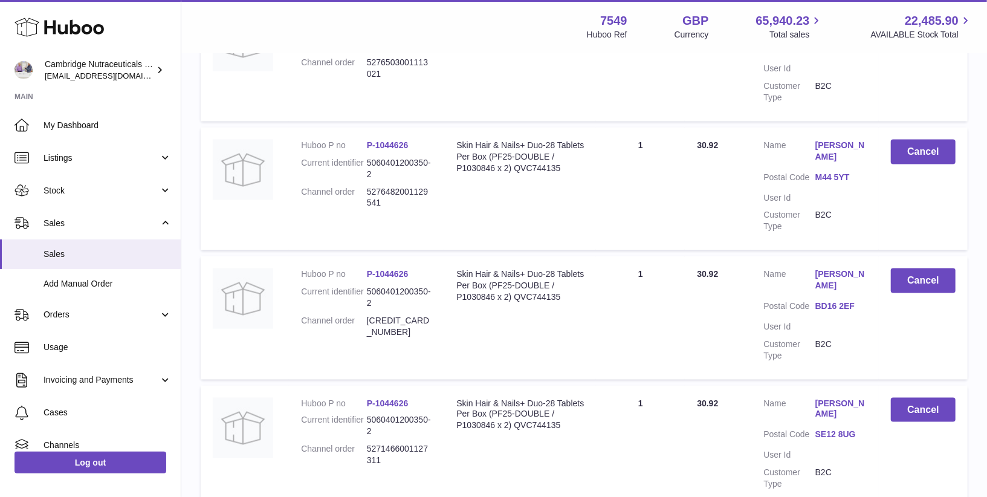
scroll to position [1188, 0]
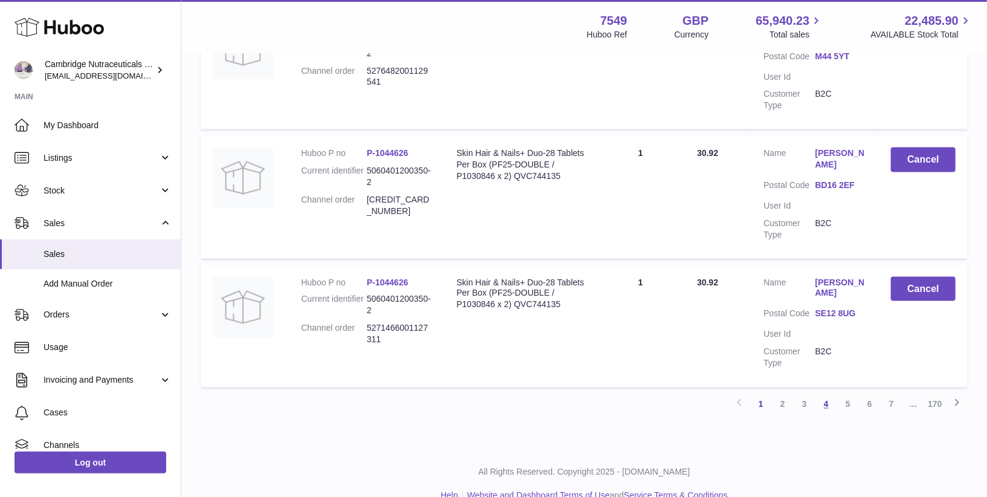
click at [828, 394] on link "4" at bounding box center [826, 405] width 22 height 22
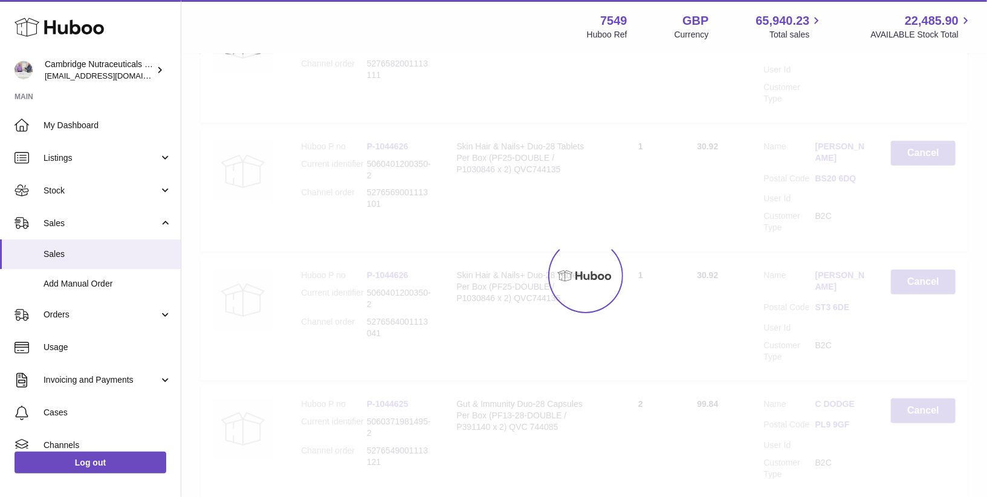
scroll to position [54, 0]
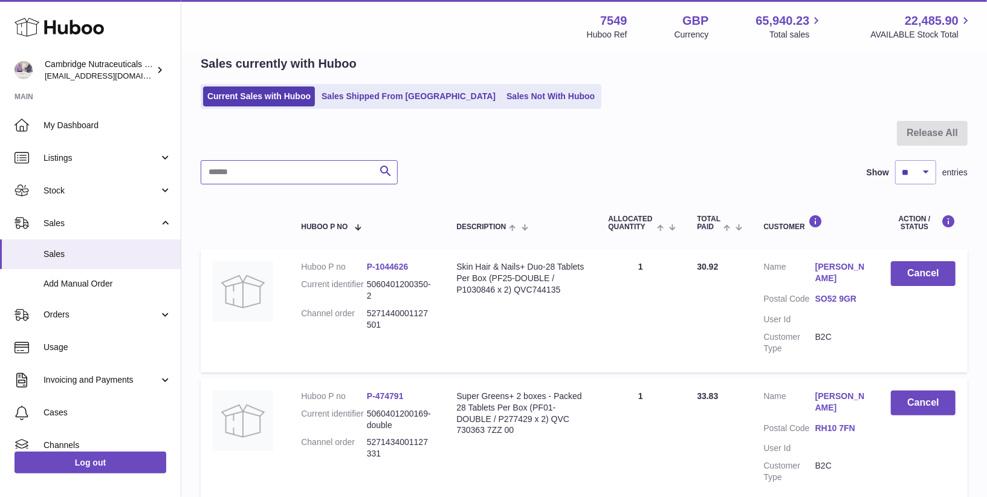
click at [311, 169] on input "text" at bounding box center [299, 172] width 197 height 24
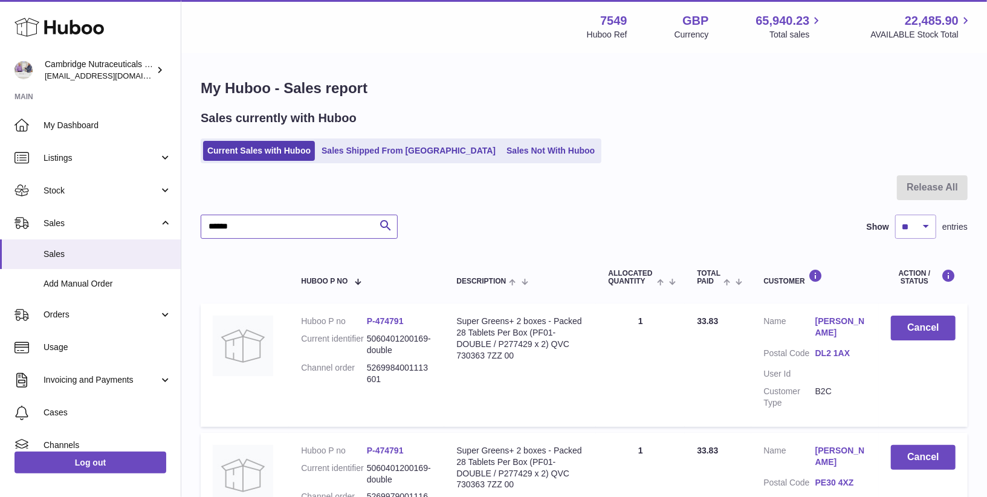
type input "******"
click at [68, 35] on icon at bounding box center [59, 27] width 89 height 24
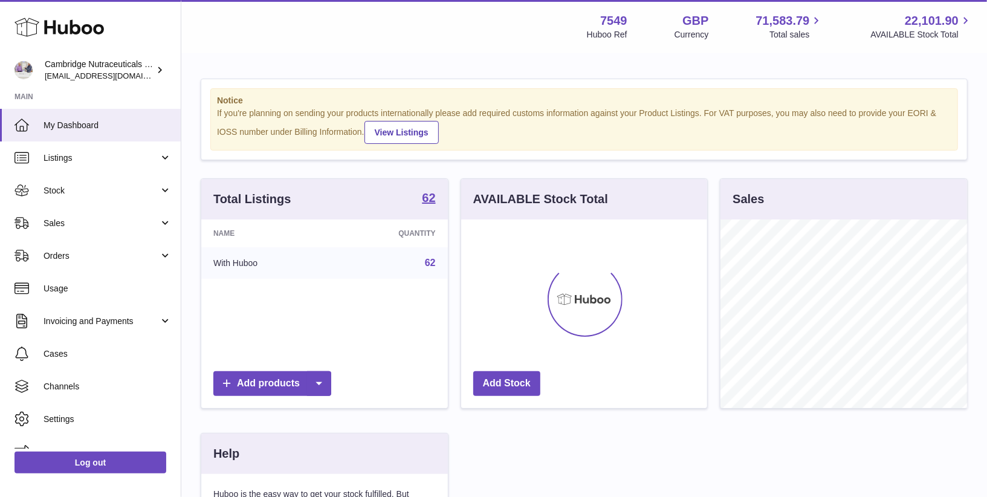
scroll to position [188, 247]
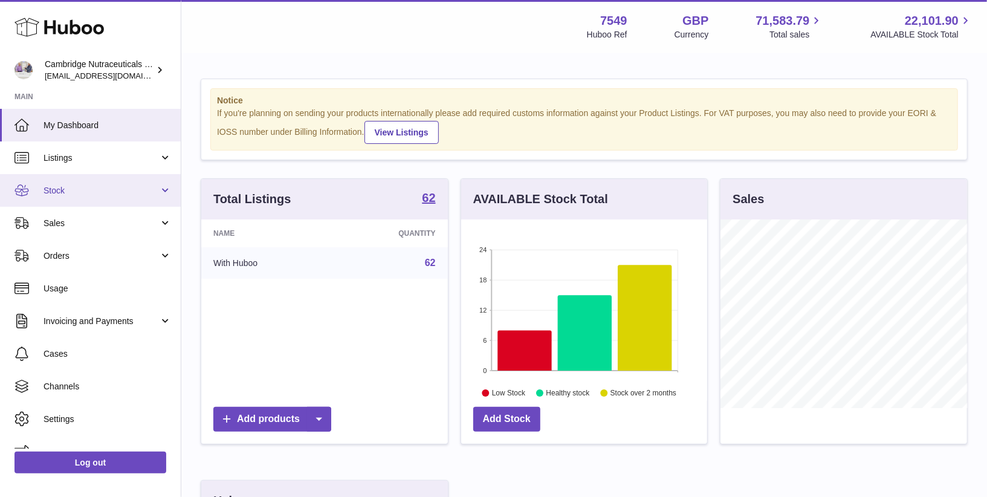
click at [76, 199] on link "Stock" at bounding box center [90, 190] width 181 height 33
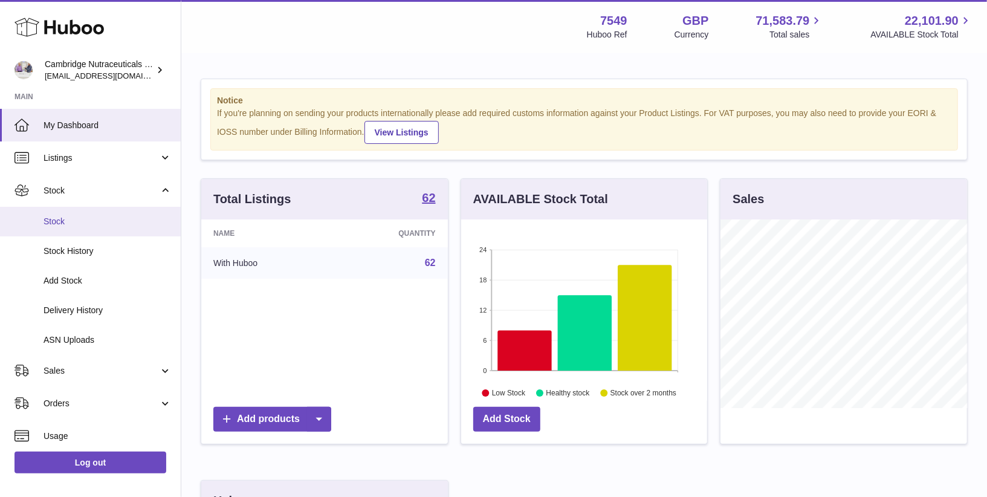
click at [76, 221] on span "Stock" at bounding box center [108, 221] width 128 height 11
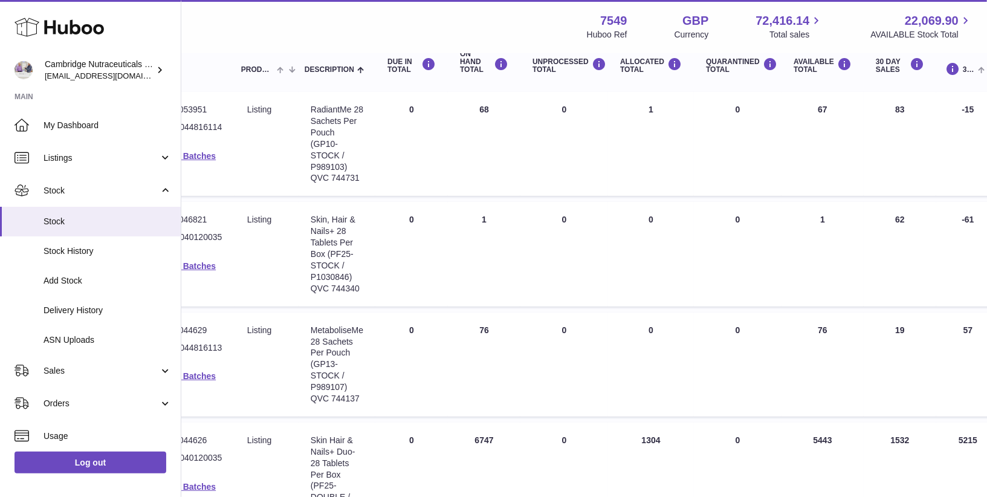
scroll to position [179, 0]
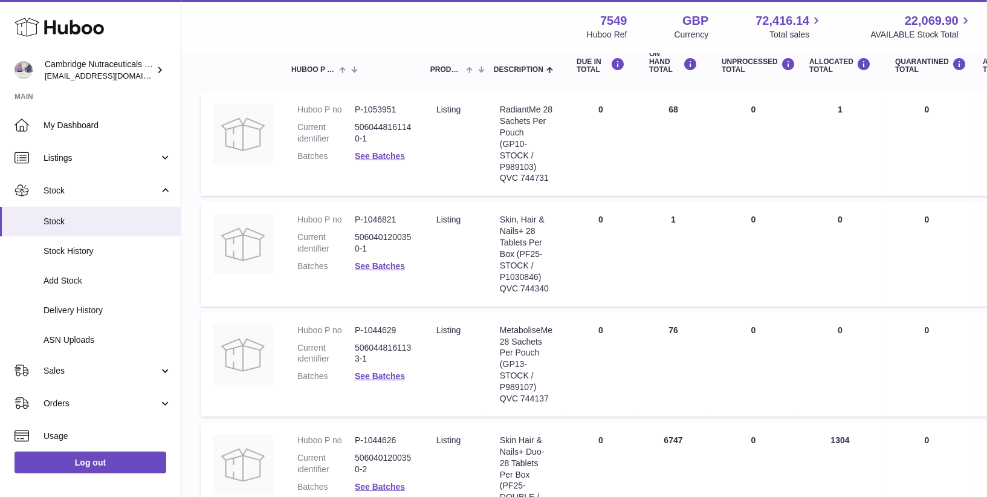
click at [40, 28] on icon at bounding box center [59, 27] width 89 height 24
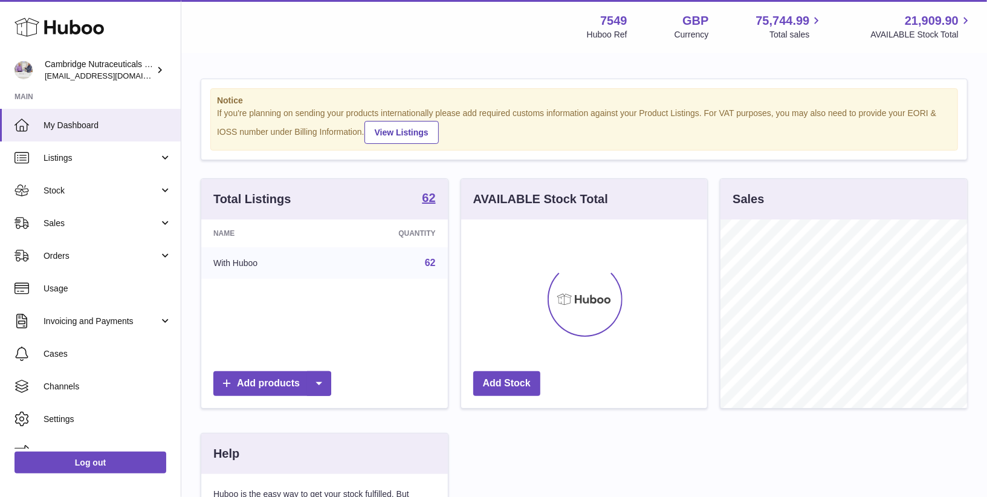
scroll to position [188, 247]
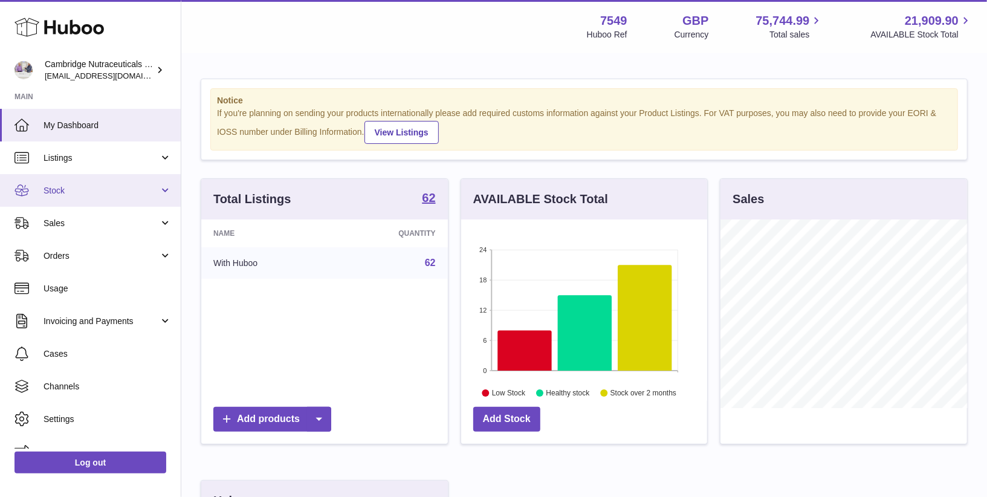
click at [48, 190] on span "Stock" at bounding box center [101, 190] width 115 height 11
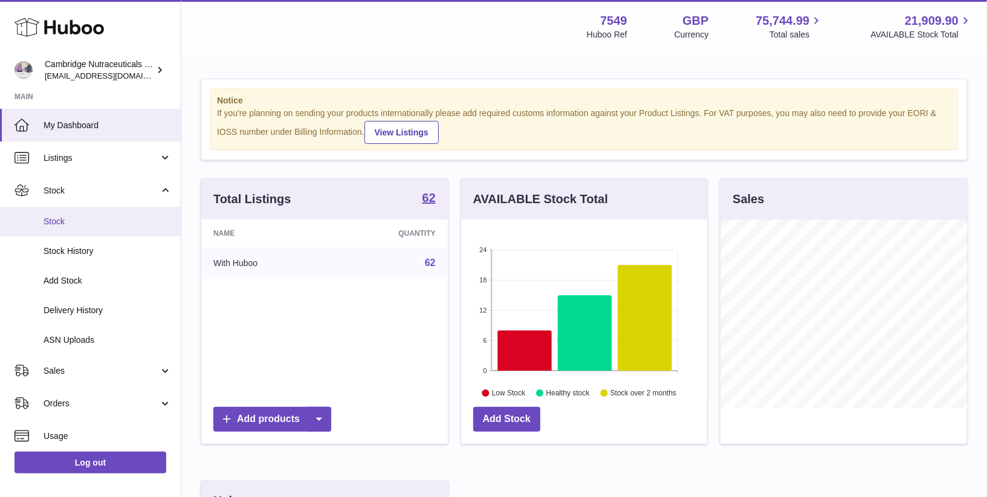
click at [45, 225] on span "Stock" at bounding box center [108, 221] width 128 height 11
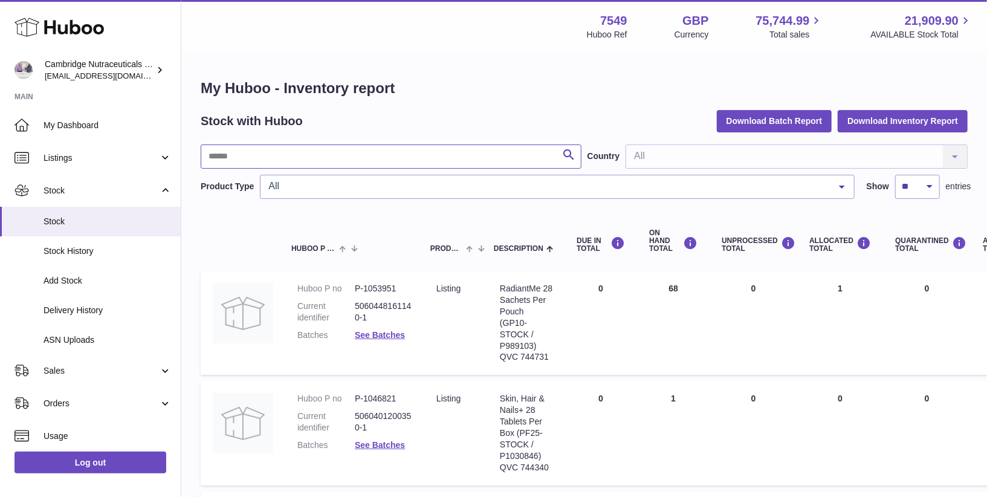
click at [322, 156] on input "text" at bounding box center [391, 156] width 381 height 24
type input "*****"
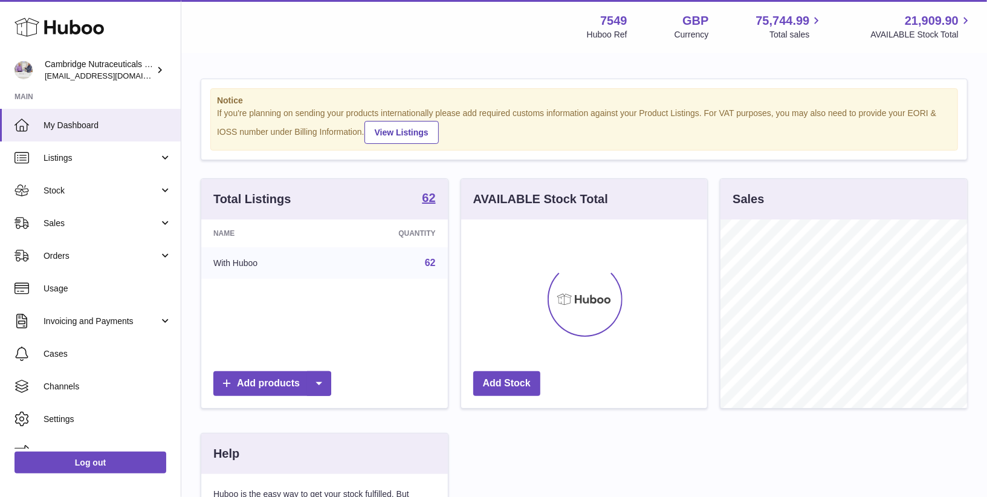
scroll to position [188, 247]
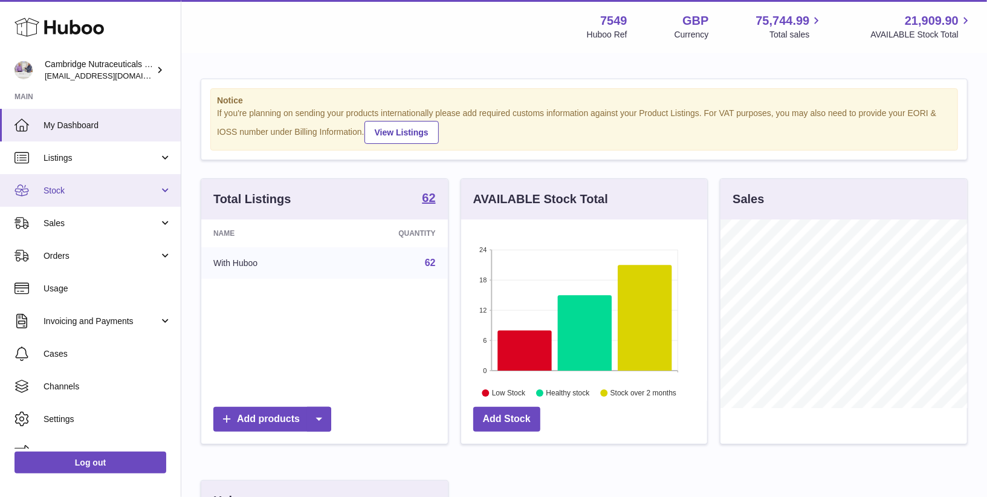
click at [65, 198] on link "Stock" at bounding box center [90, 190] width 181 height 33
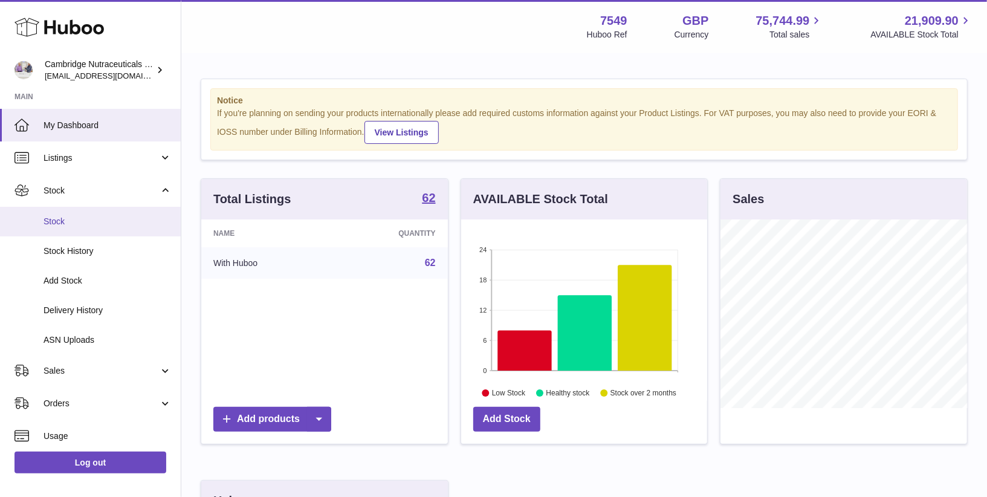
click at [60, 228] on link "Stock" at bounding box center [90, 222] width 181 height 30
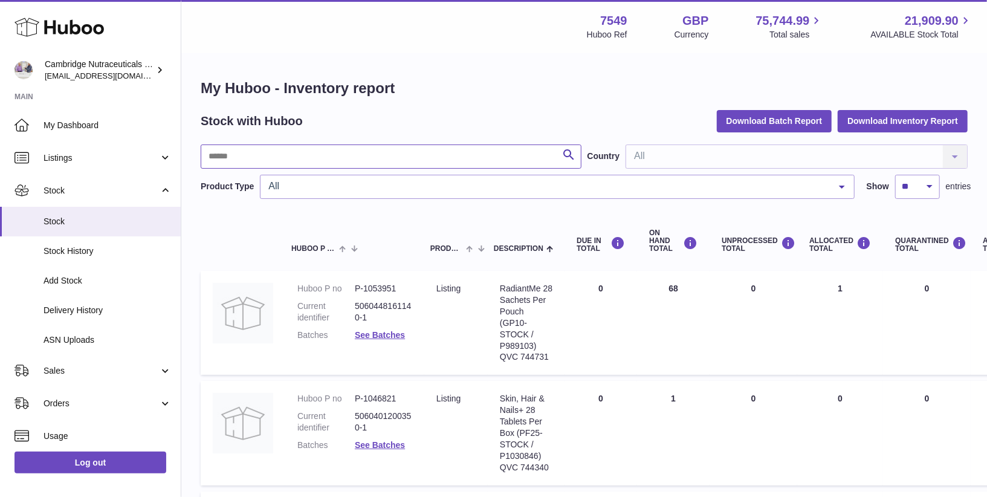
click at [275, 158] on input "text" at bounding box center [391, 156] width 381 height 24
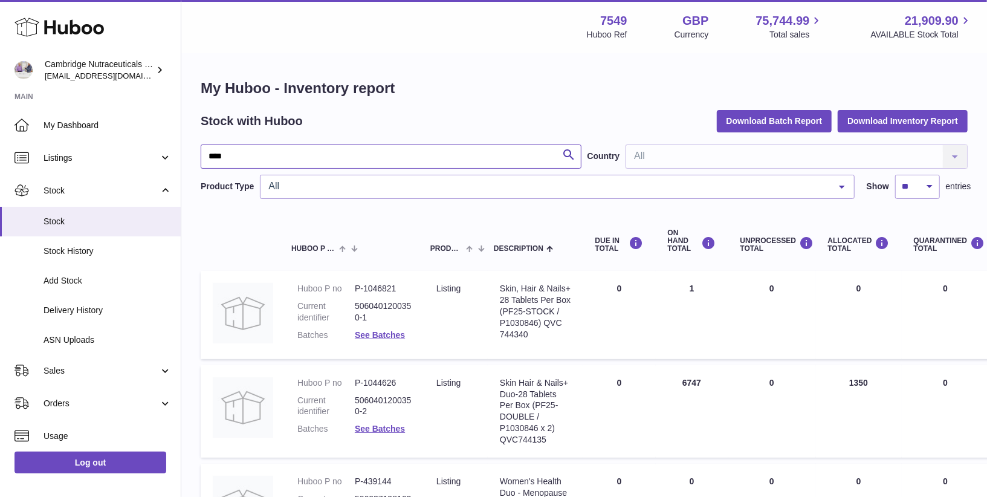
type input "****"
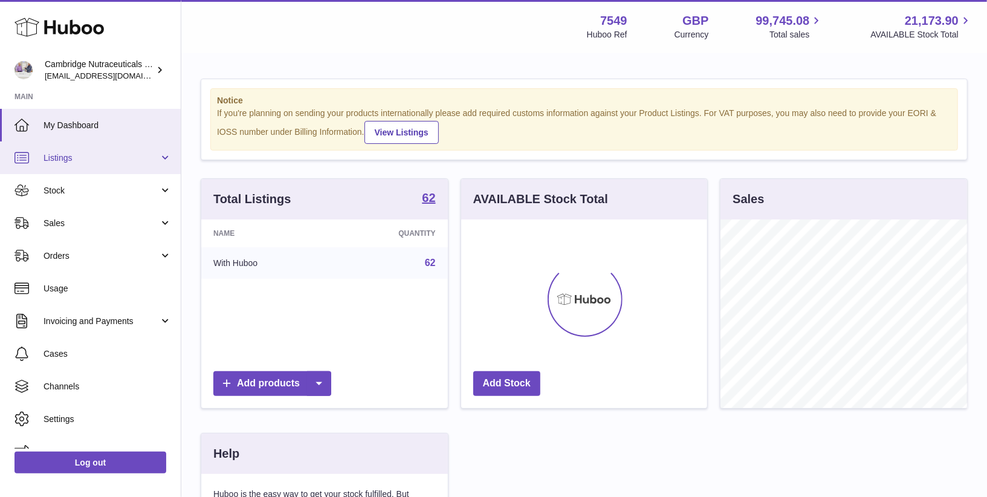
scroll to position [188, 247]
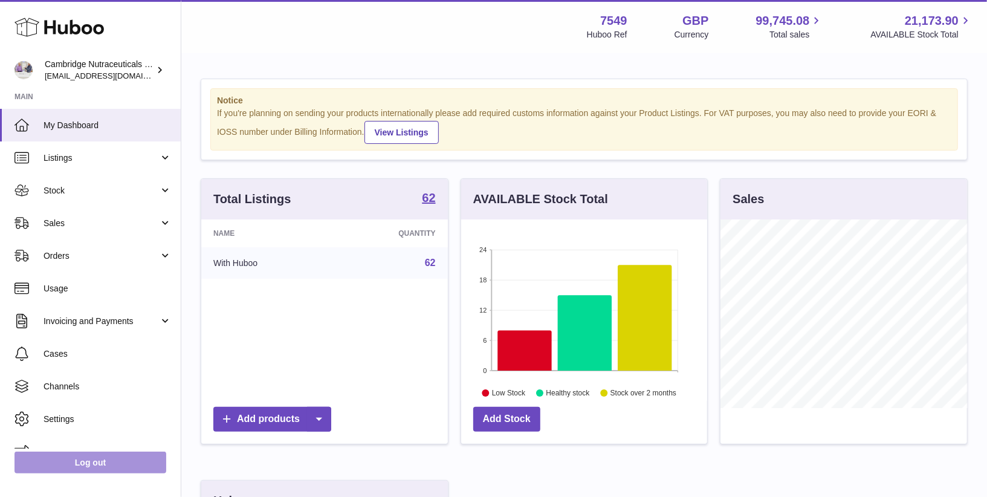
click at [87, 456] on link "Log out" at bounding box center [91, 463] width 152 height 22
